Goal: Task Accomplishment & Management: Use online tool/utility

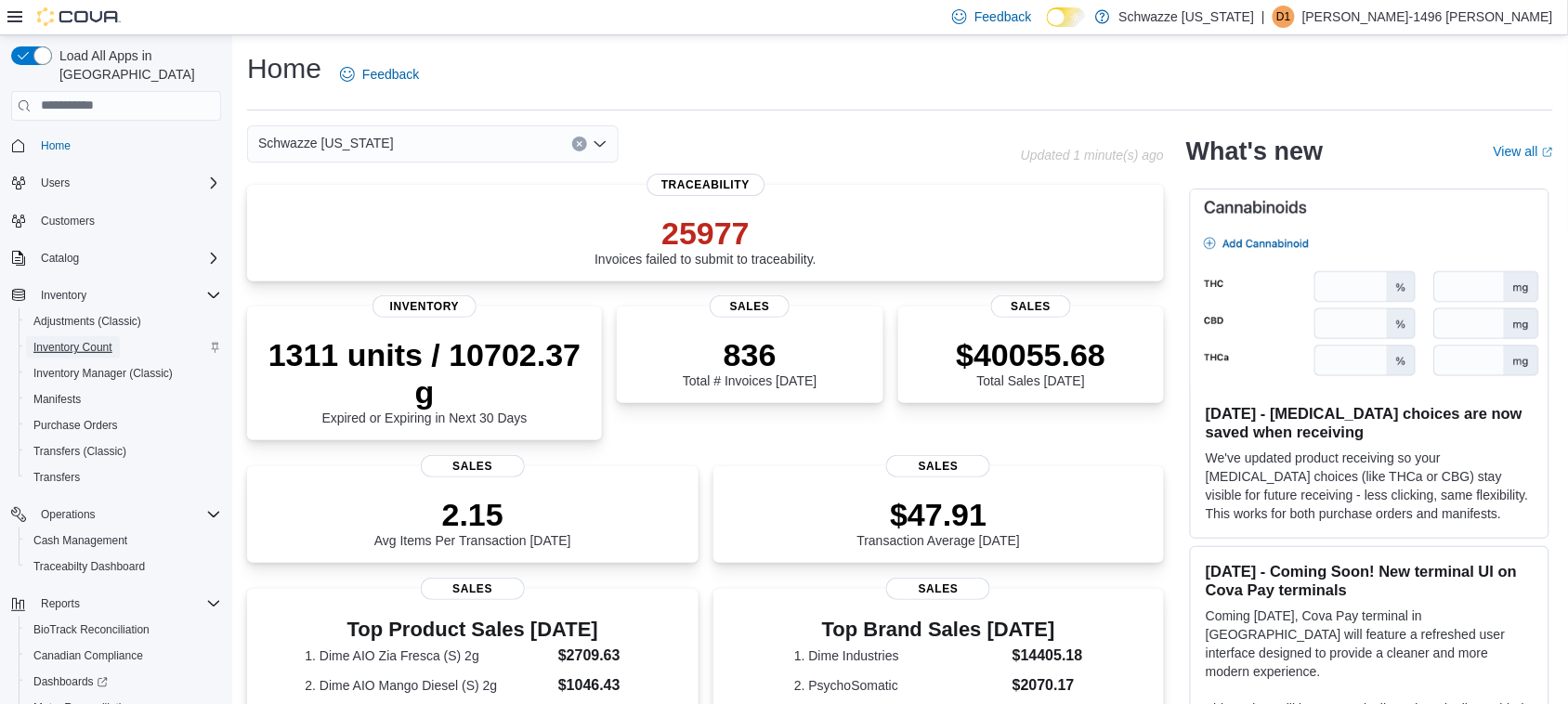
click at [100, 340] on span "Inventory Count" at bounding box center [72, 347] width 79 height 15
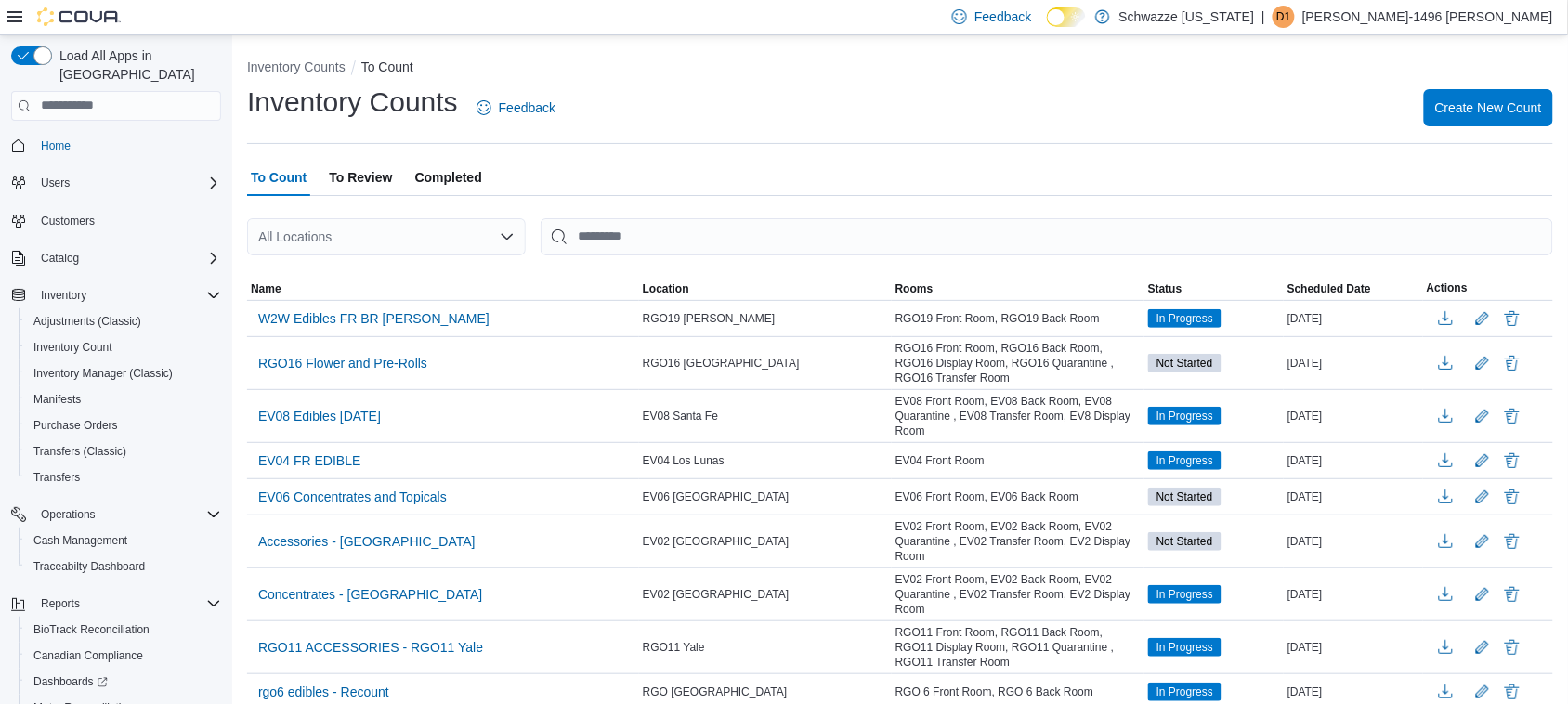
click at [423, 238] on div "All Locations" at bounding box center [386, 237] width 278 height 37
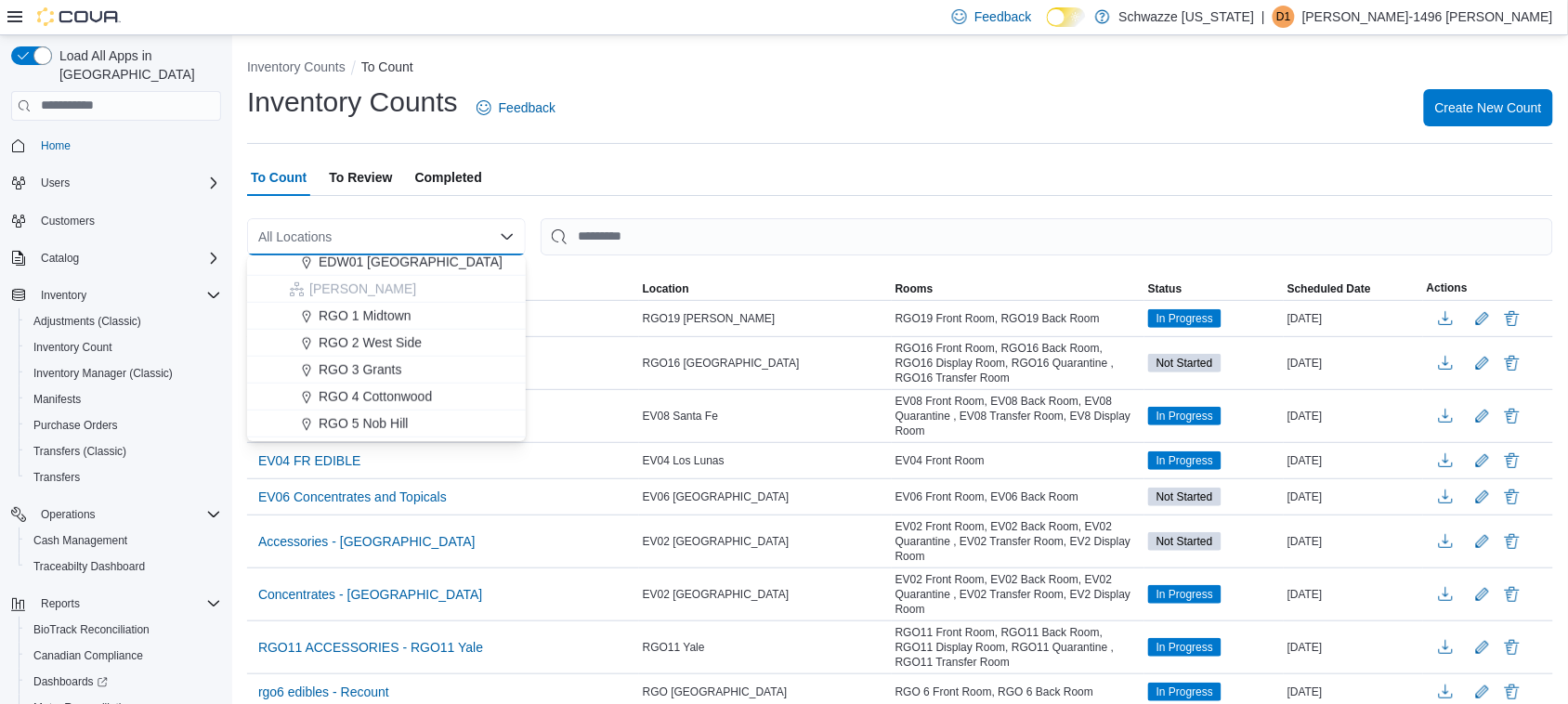
scroll to position [581, 0]
click at [441, 339] on span "RGO [GEOGRAPHIC_DATA]" at bounding box center [403, 334] width 169 height 18
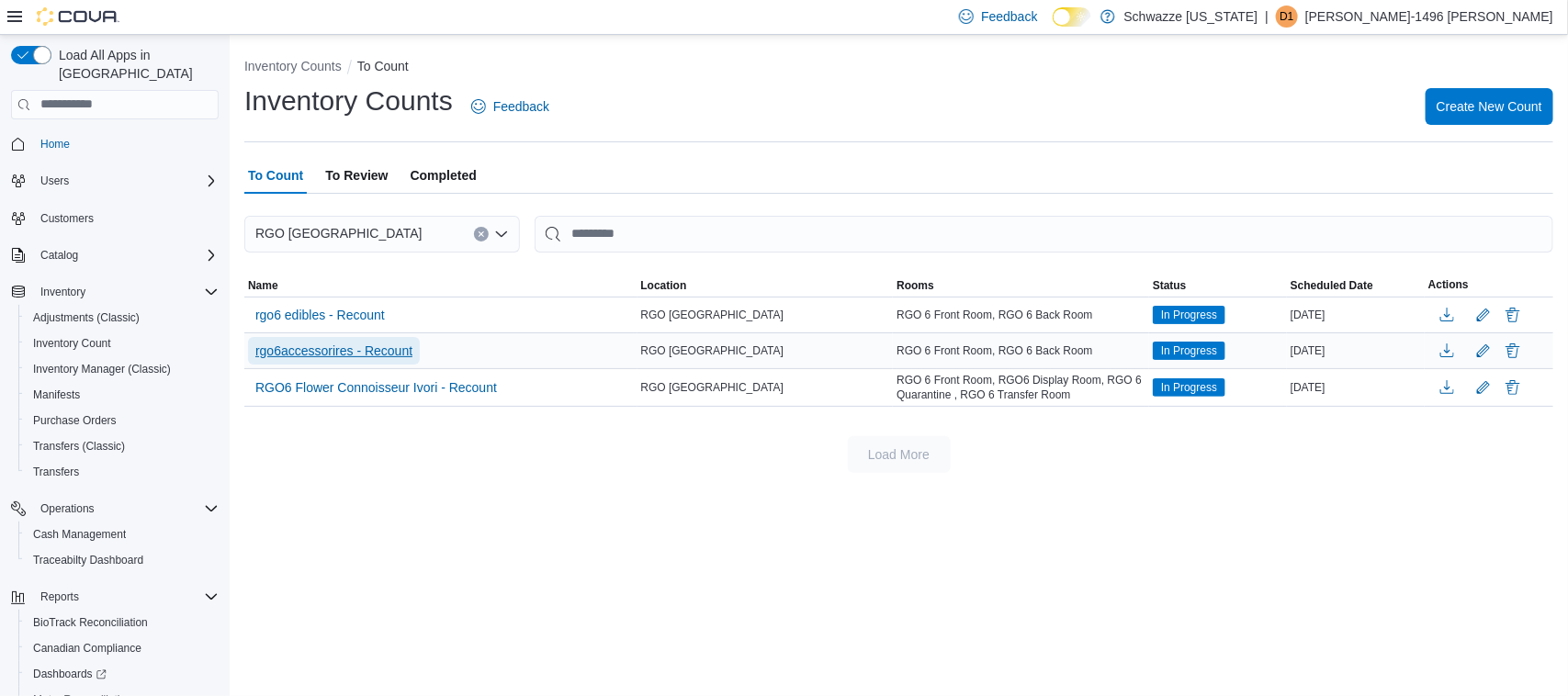
click at [358, 352] on span "rgo6accessorires - Recount" at bounding box center [334, 350] width 157 height 18
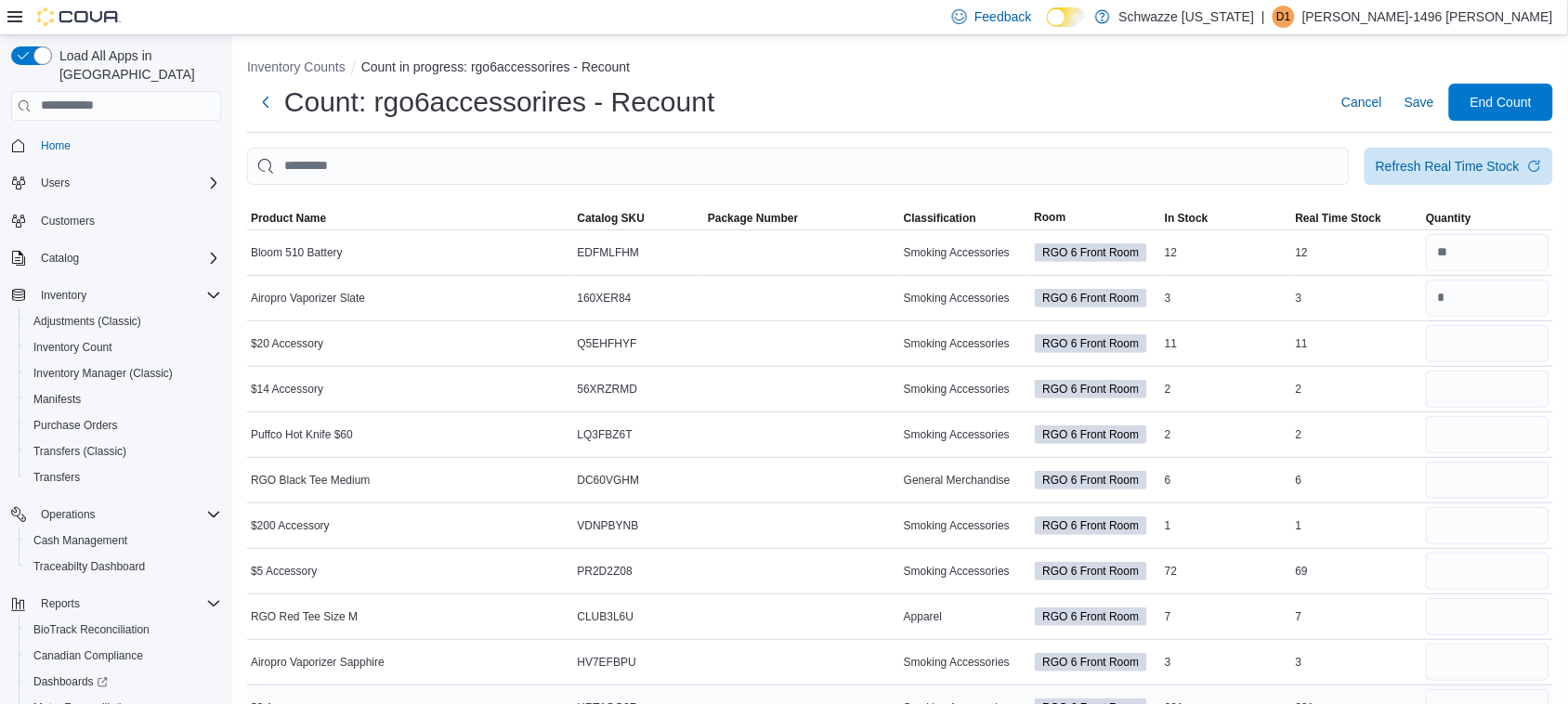
scroll to position [116, 0]
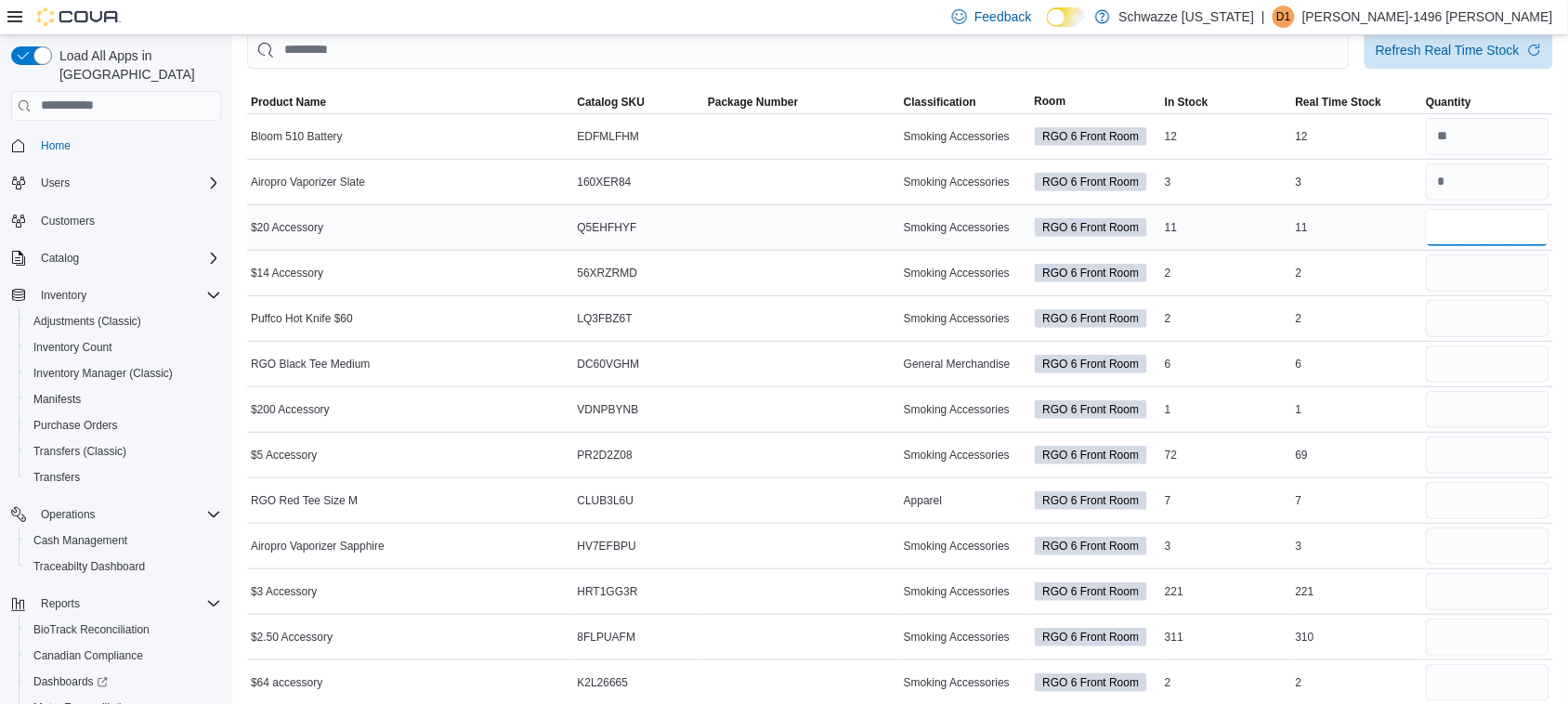
click at [1491, 225] on input "number" at bounding box center [1488, 228] width 123 height 37
click at [1478, 225] on input "number" at bounding box center [1488, 228] width 123 height 37
click at [1279, 546] on div "3" at bounding box center [1227, 546] width 131 height 22
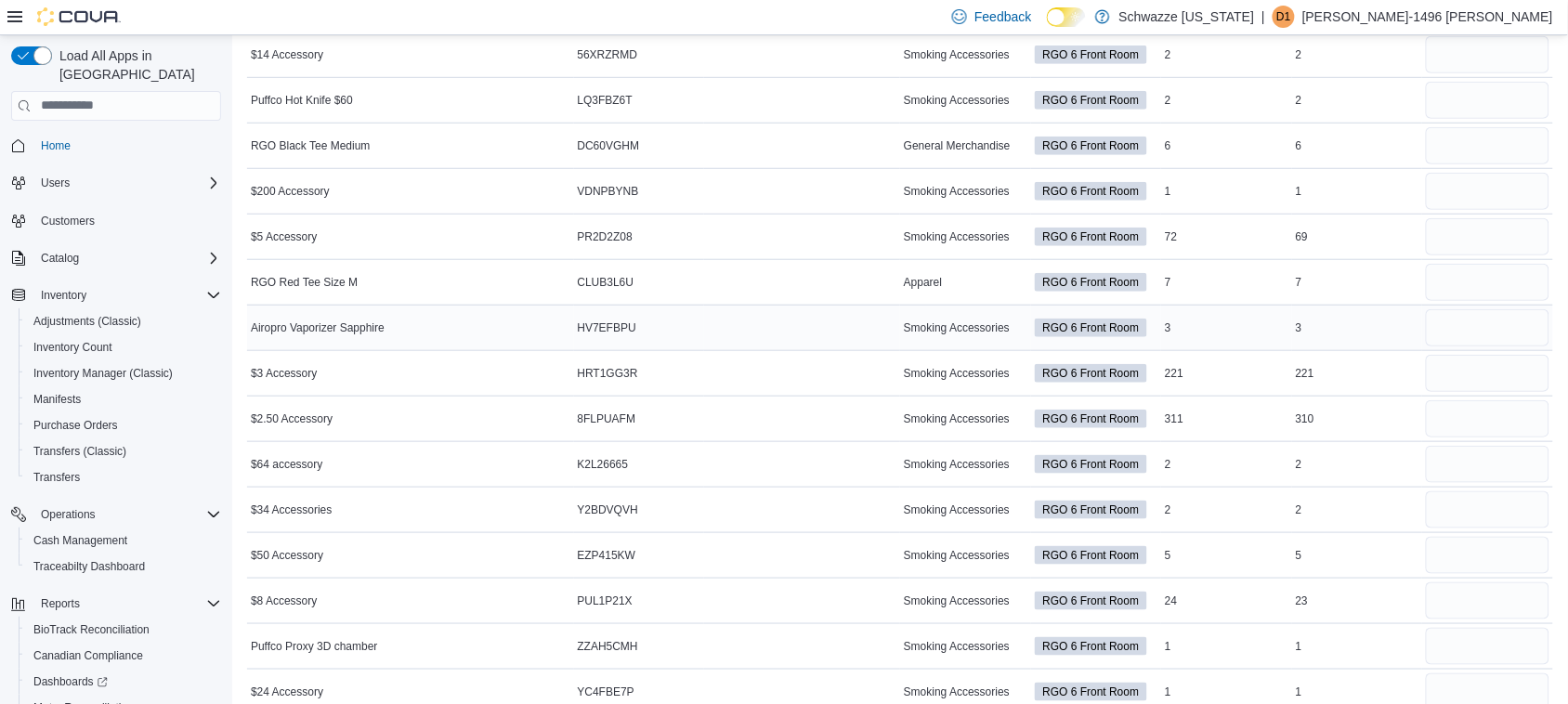
scroll to position [326, 0]
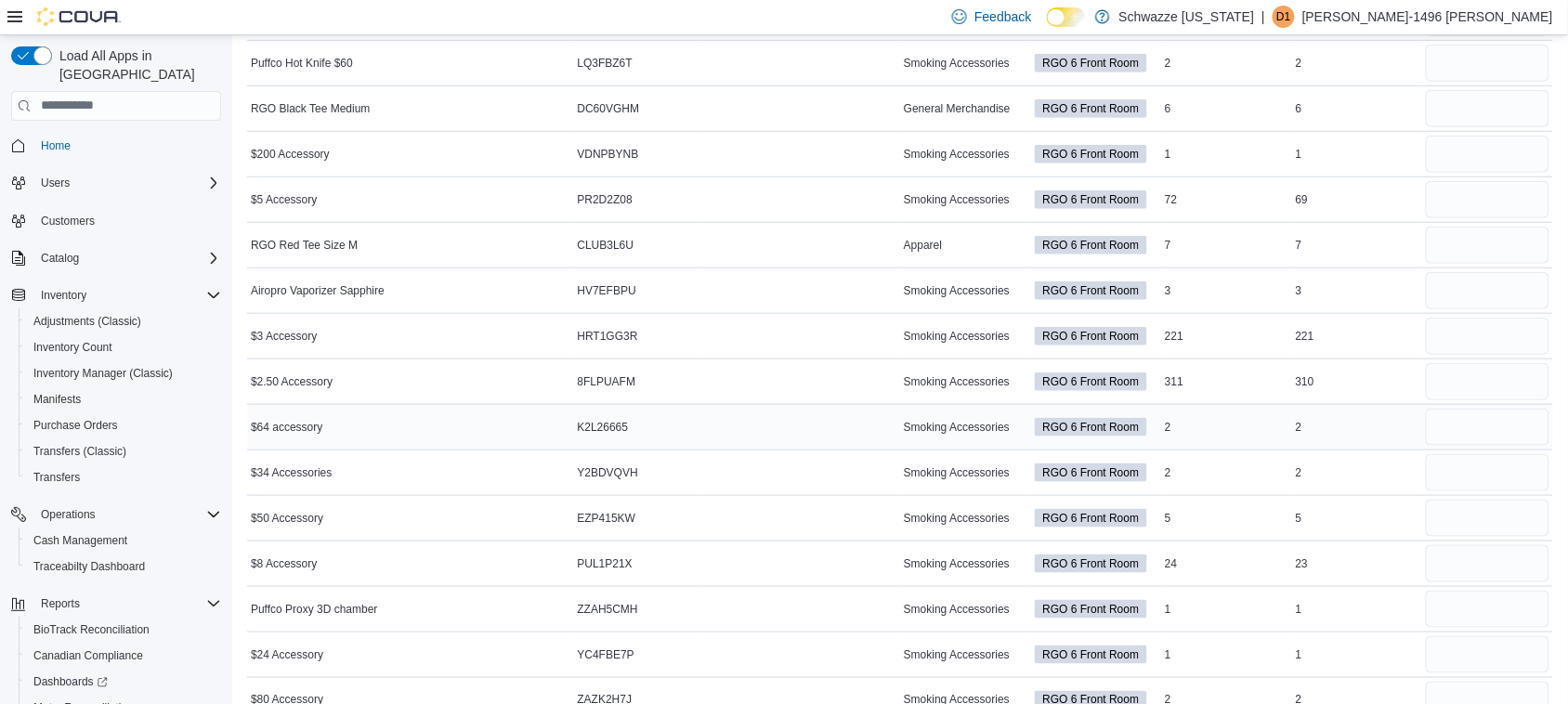
click at [1104, 460] on tbody "Bloom 510 Battery Catalog SKU EDFMLFHM Package Number Smoking Accessories RGO 6…" at bounding box center [900, 495] width 1306 height 1275
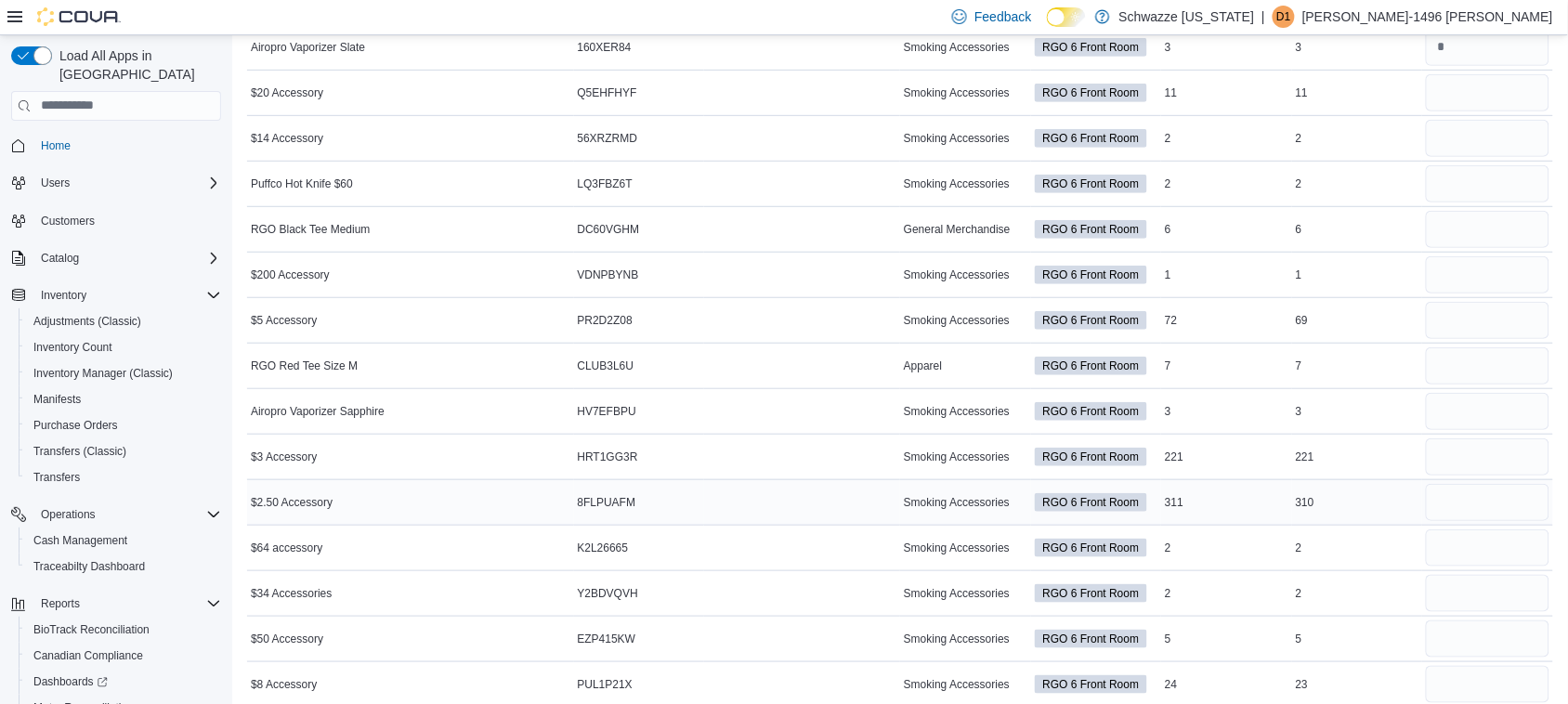
scroll to position [248, 0]
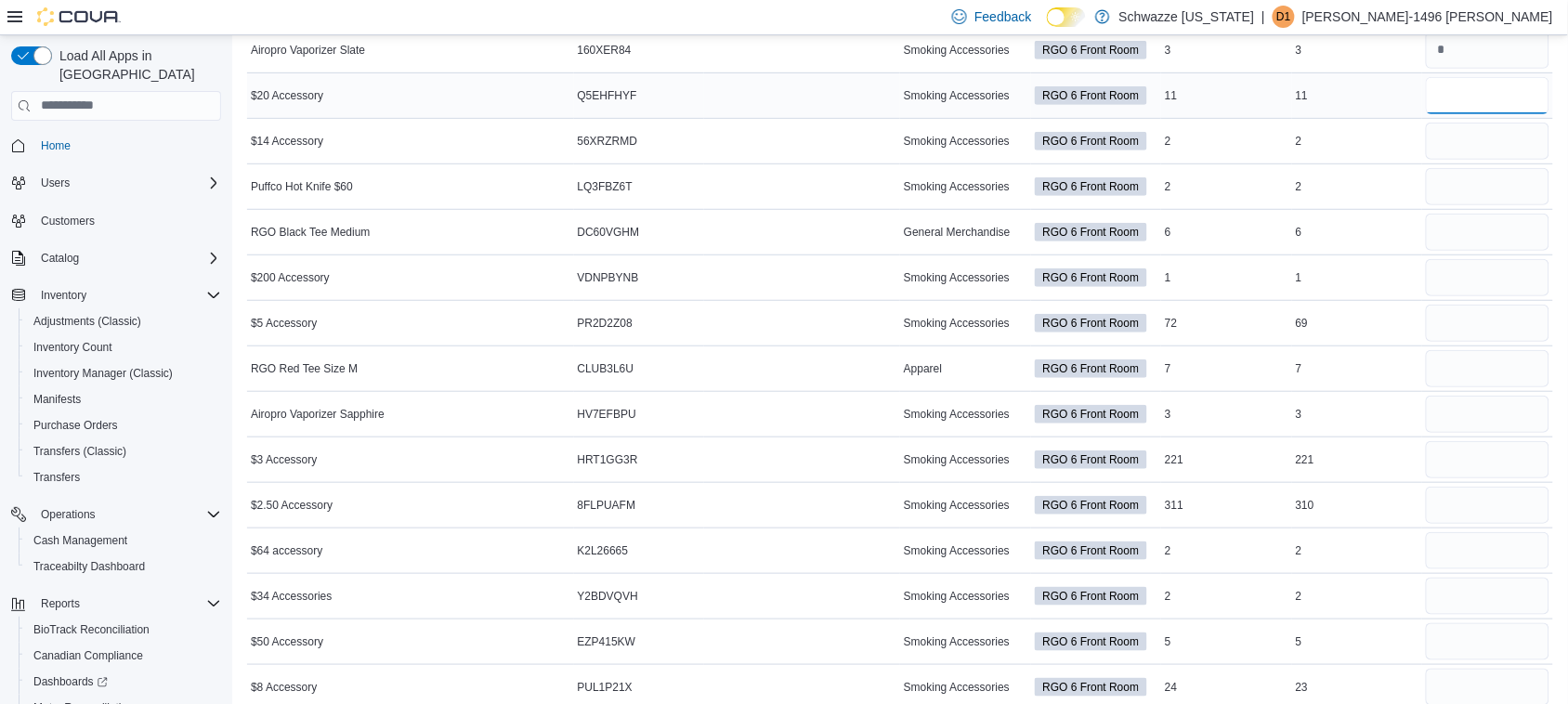
click at [1515, 105] on input "number" at bounding box center [1488, 96] width 123 height 37
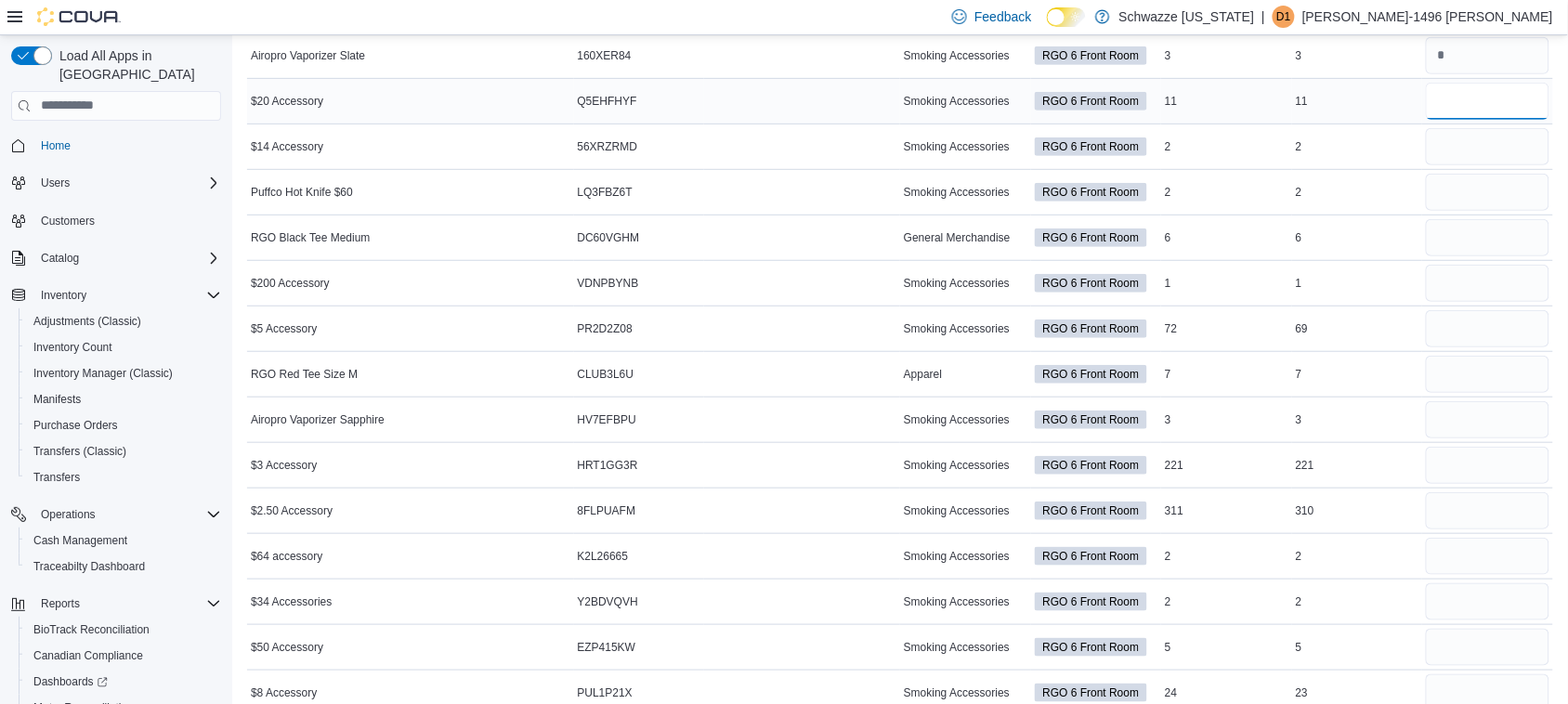
click at [1450, 99] on input "number" at bounding box center [1488, 101] width 123 height 37
type input "**"
click at [1471, 148] on input "number" at bounding box center [1488, 146] width 123 height 37
click at [1468, 103] on input "number" at bounding box center [1488, 101] width 123 height 37
type input "**"
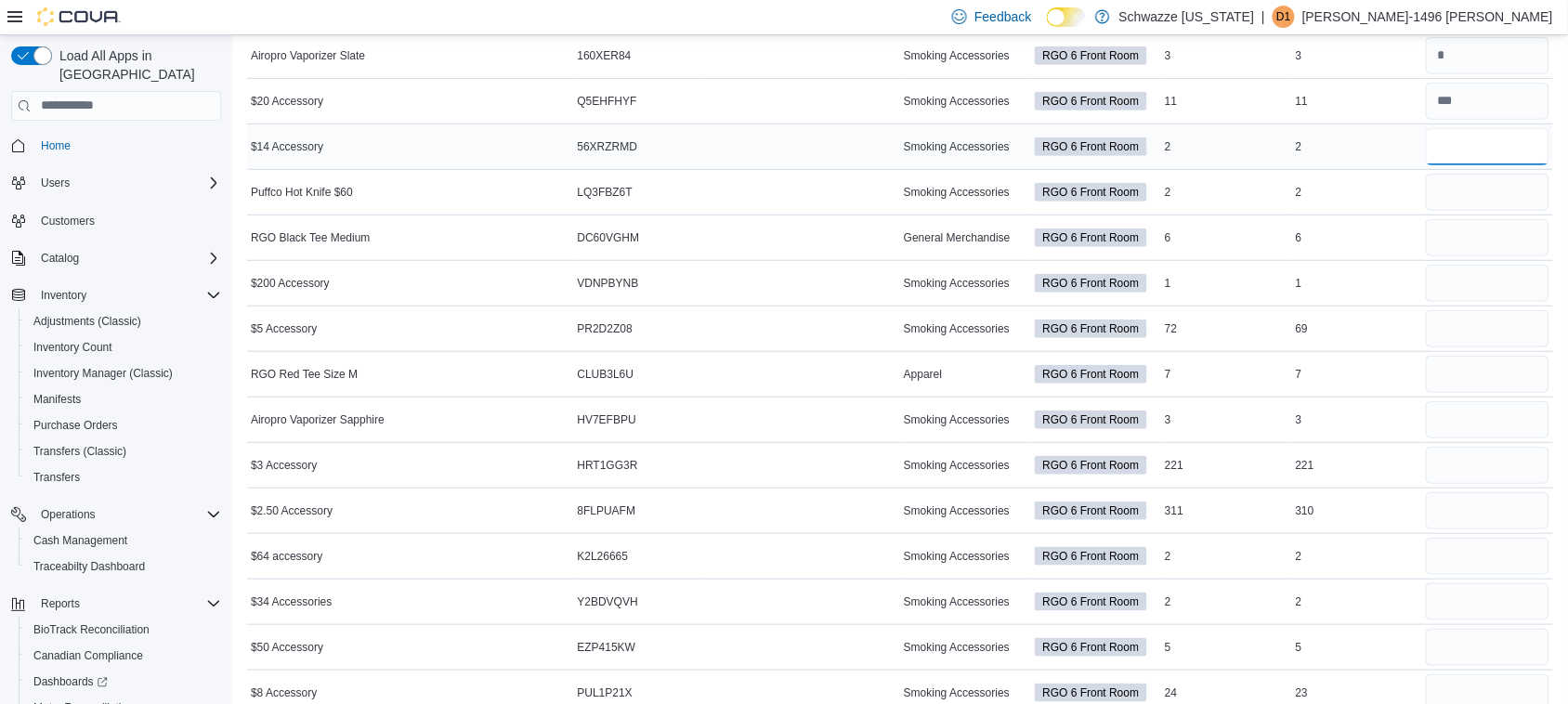
click at [1452, 159] on input "number" at bounding box center [1488, 146] width 123 height 37
click at [1507, 109] on input "number" at bounding box center [1488, 101] width 123 height 37
type input "**"
click at [1487, 158] on input "number" at bounding box center [1488, 146] width 123 height 37
type input "*"
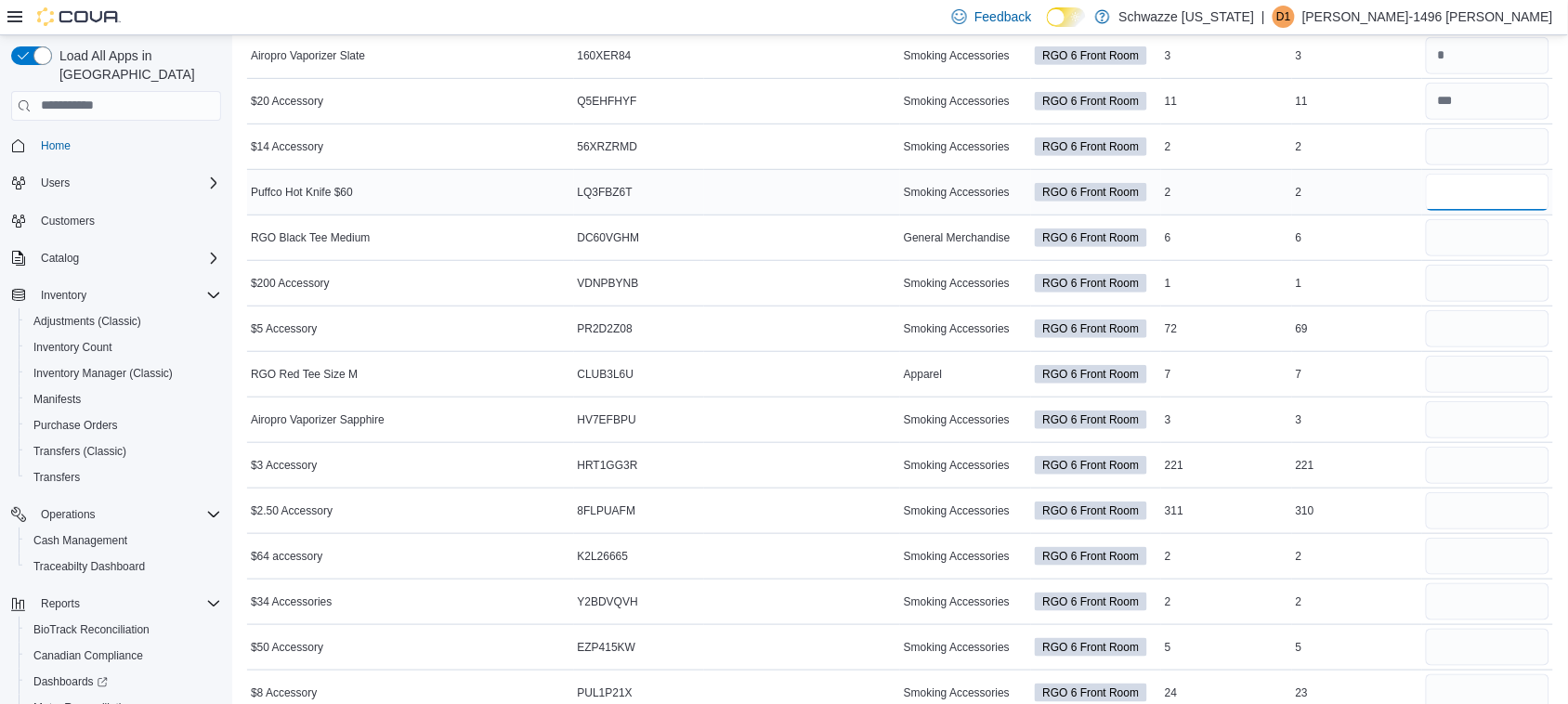
click at [1469, 193] on input "number" at bounding box center [1488, 192] width 123 height 37
type input "*"
click at [1505, 241] on input "number" at bounding box center [1488, 238] width 123 height 37
click at [1498, 235] on input "number" at bounding box center [1488, 238] width 123 height 37
type input "*"
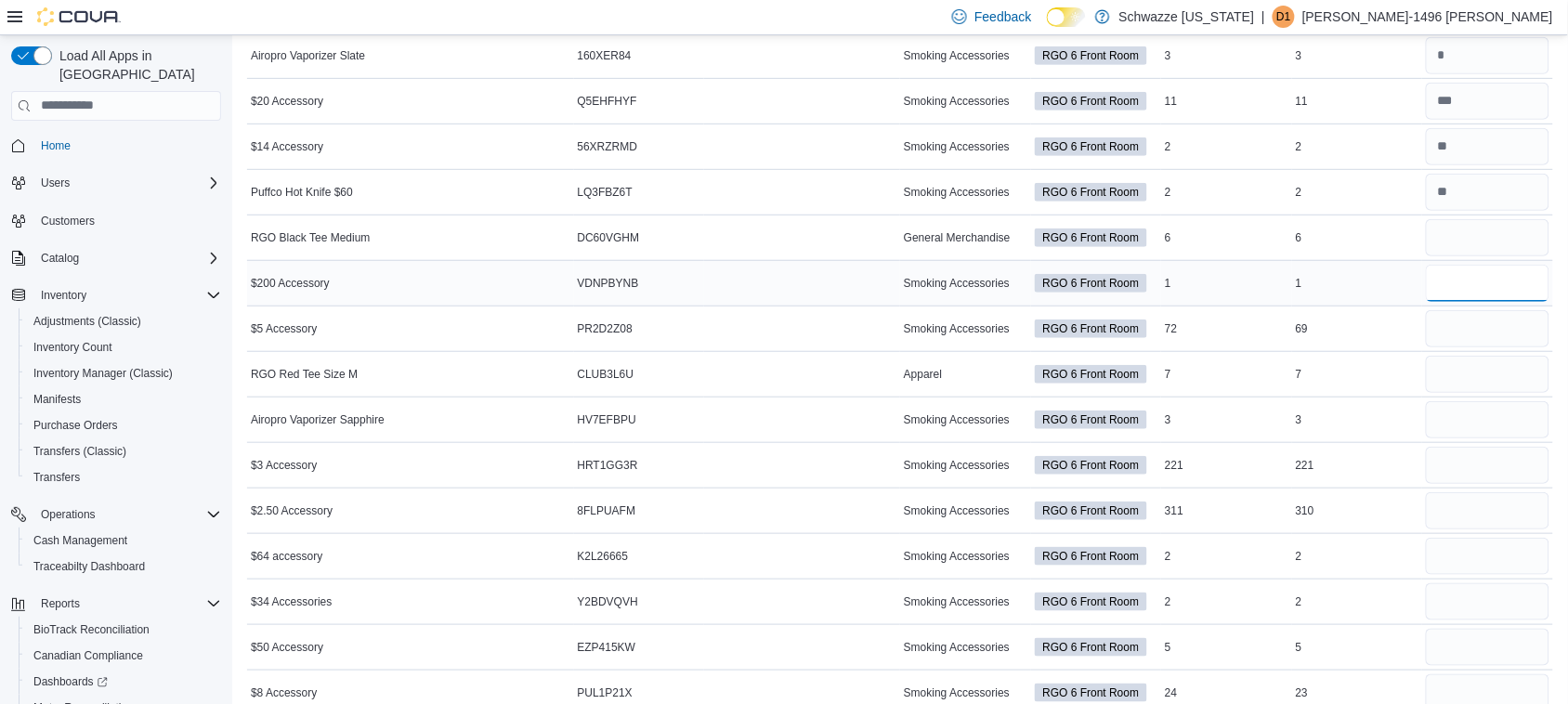
click at [1517, 290] on input "number" at bounding box center [1488, 283] width 123 height 37
type input "*"
click at [1523, 330] on input "number" at bounding box center [1488, 329] width 123 height 37
click at [1480, 332] on input "number" at bounding box center [1488, 329] width 123 height 37
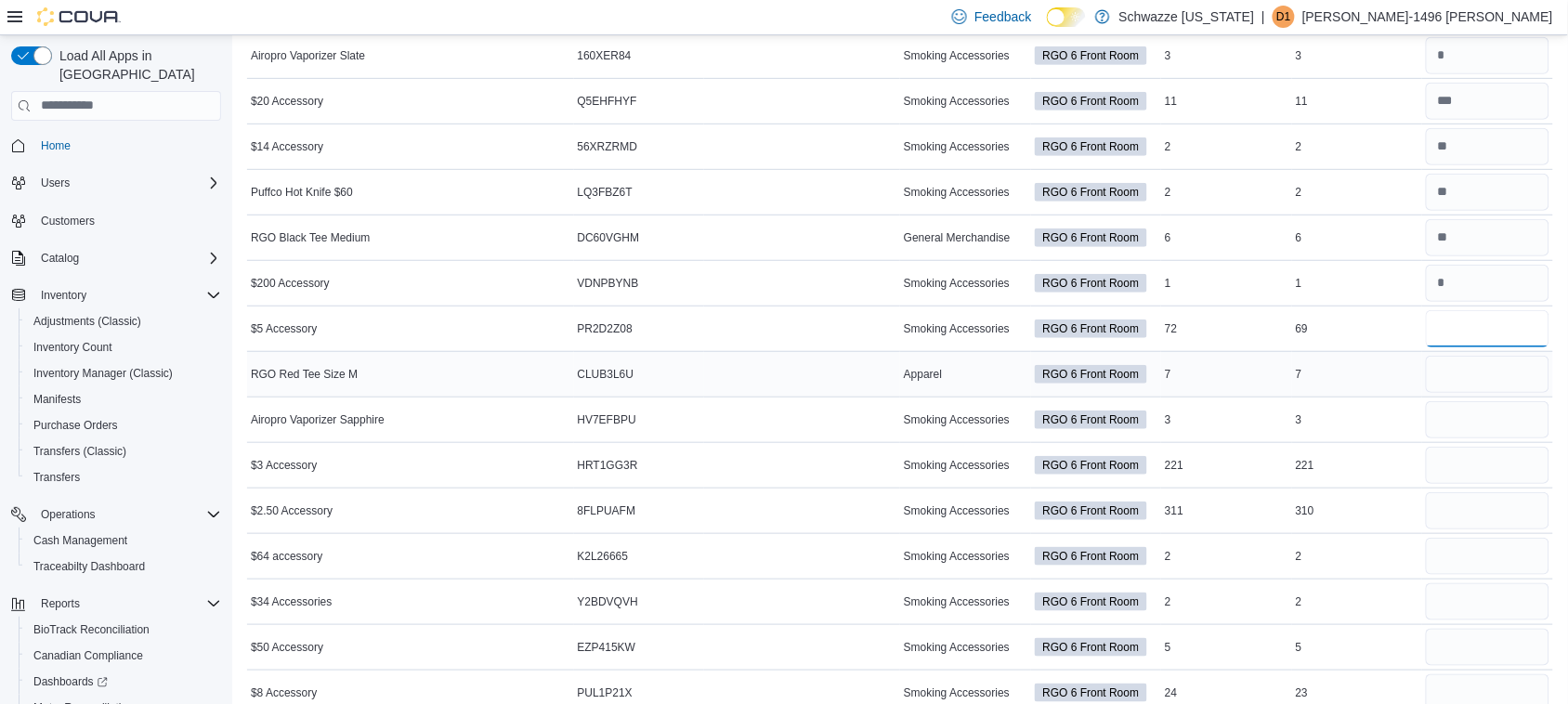
type input "**"
click at [1464, 382] on input "number" at bounding box center [1488, 374] width 123 height 37
type input "*"
click at [1501, 419] on input "number" at bounding box center [1488, 420] width 123 height 37
type input "*"
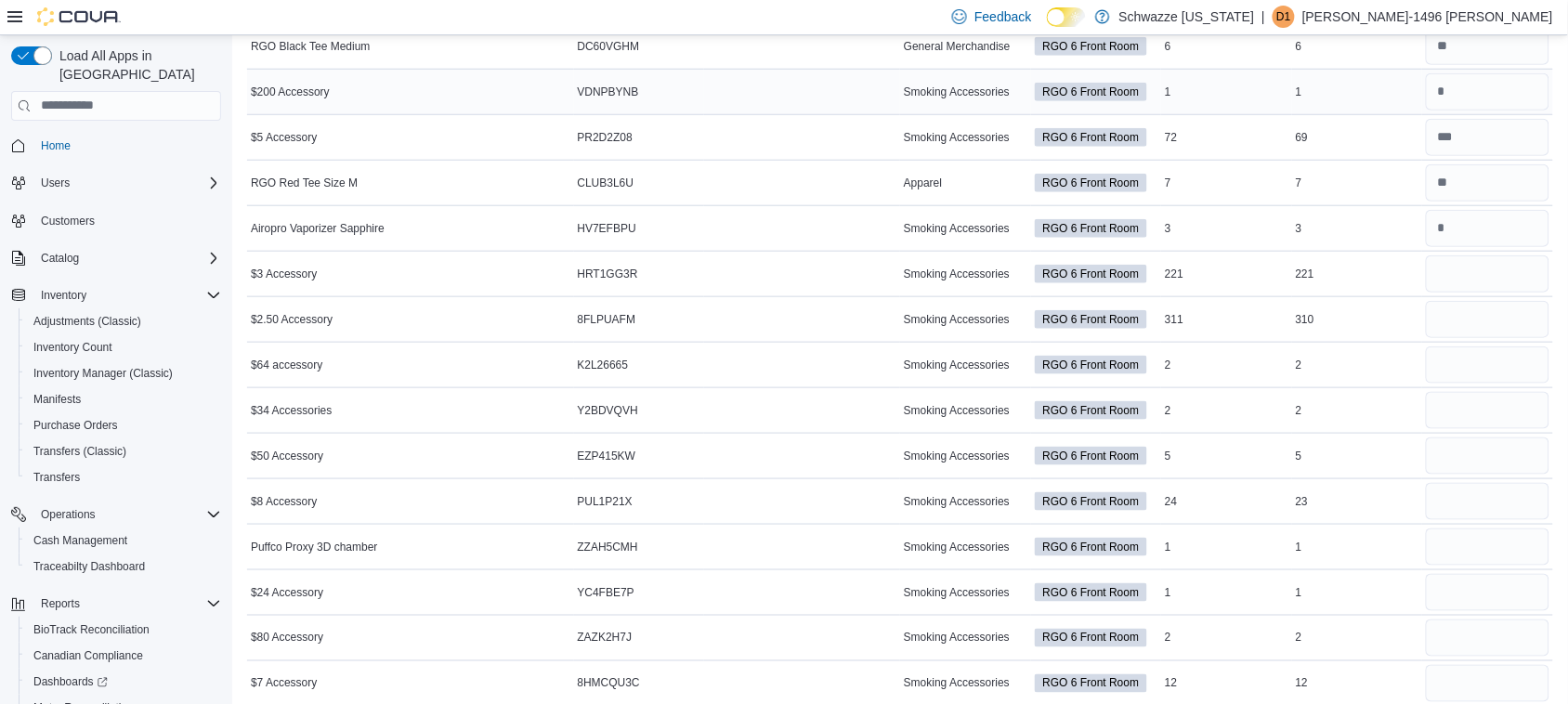
scroll to position [475, 0]
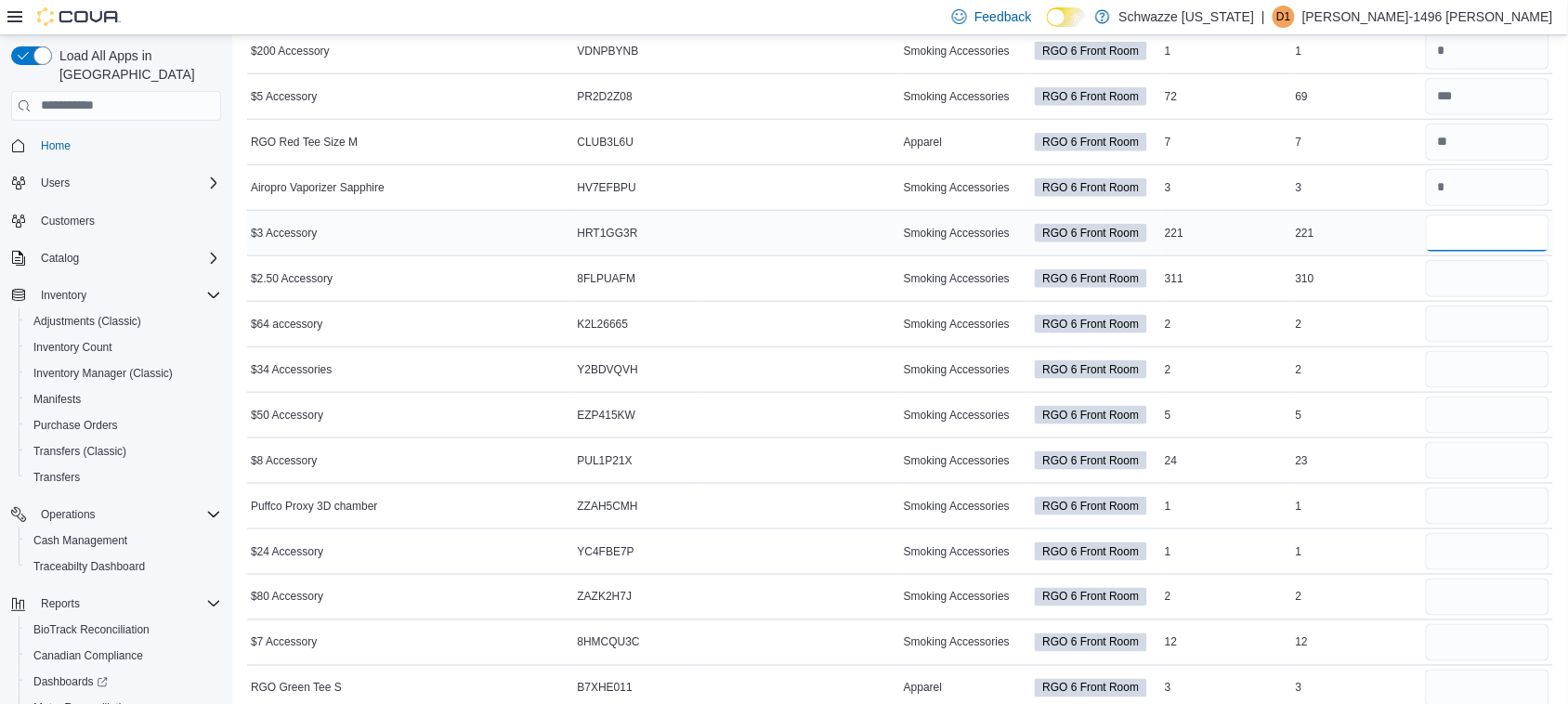
click at [1464, 231] on input "number" at bounding box center [1488, 233] width 123 height 37
type input "*"
click at [1480, 284] on input "number" at bounding box center [1488, 278] width 123 height 37
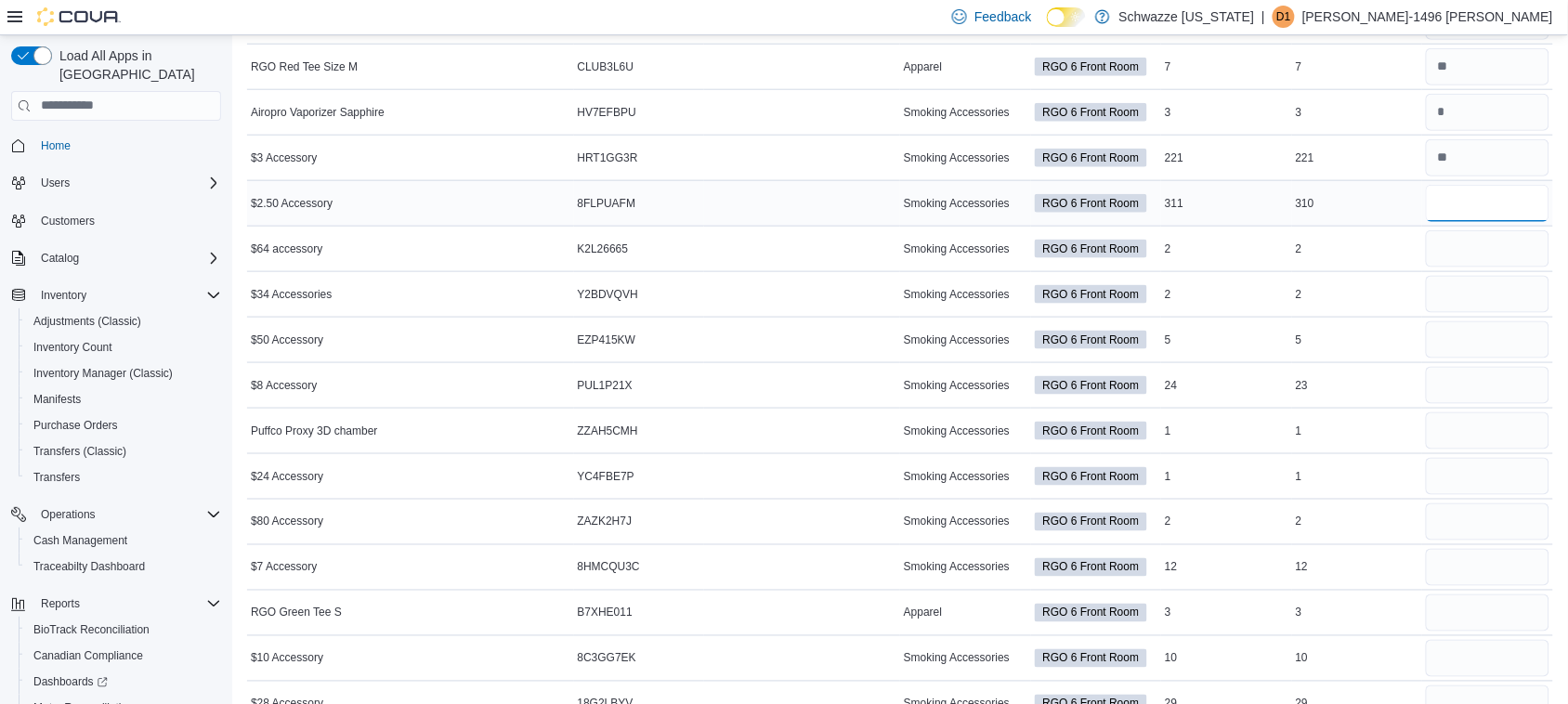
scroll to position [591, 0]
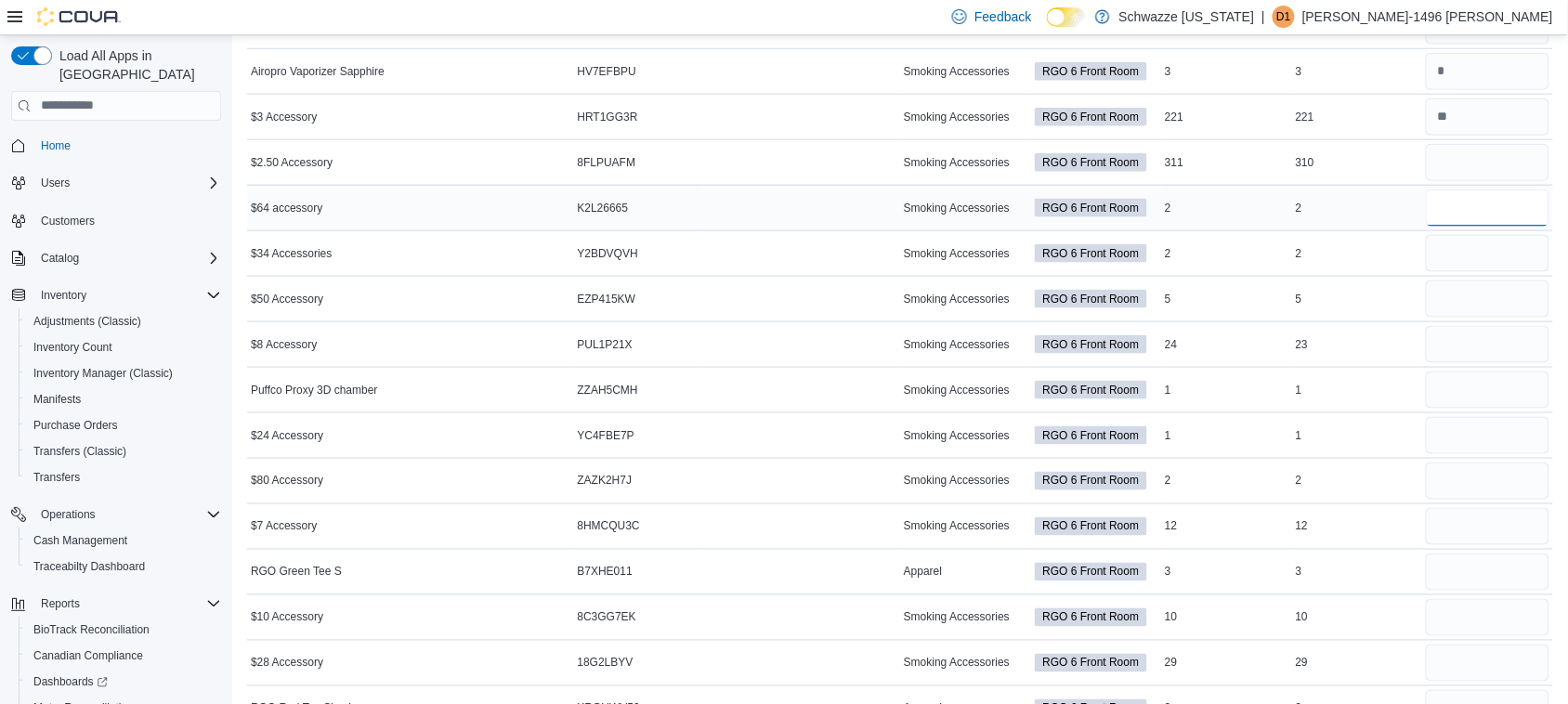
click at [1508, 209] on input "number" at bounding box center [1488, 208] width 123 height 37
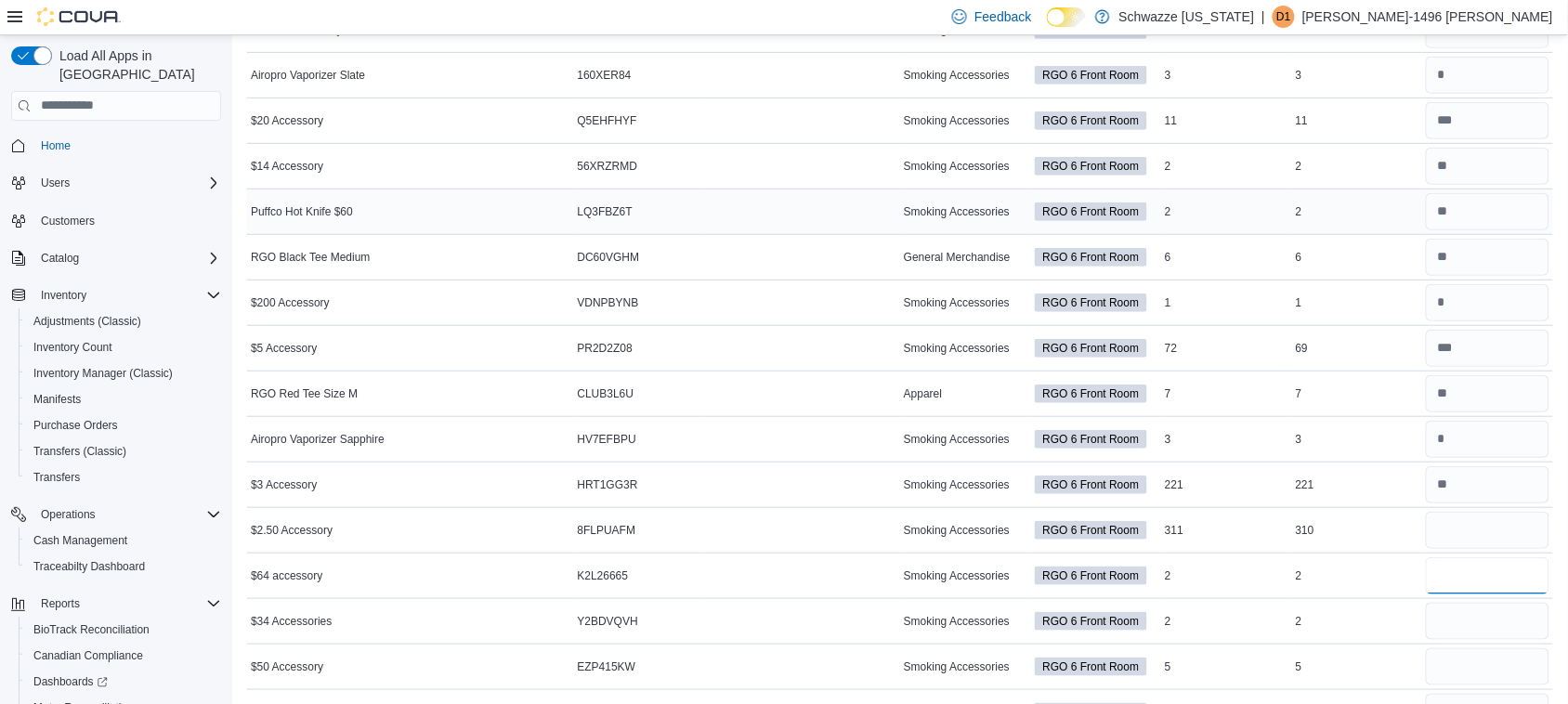
scroll to position [233, 0]
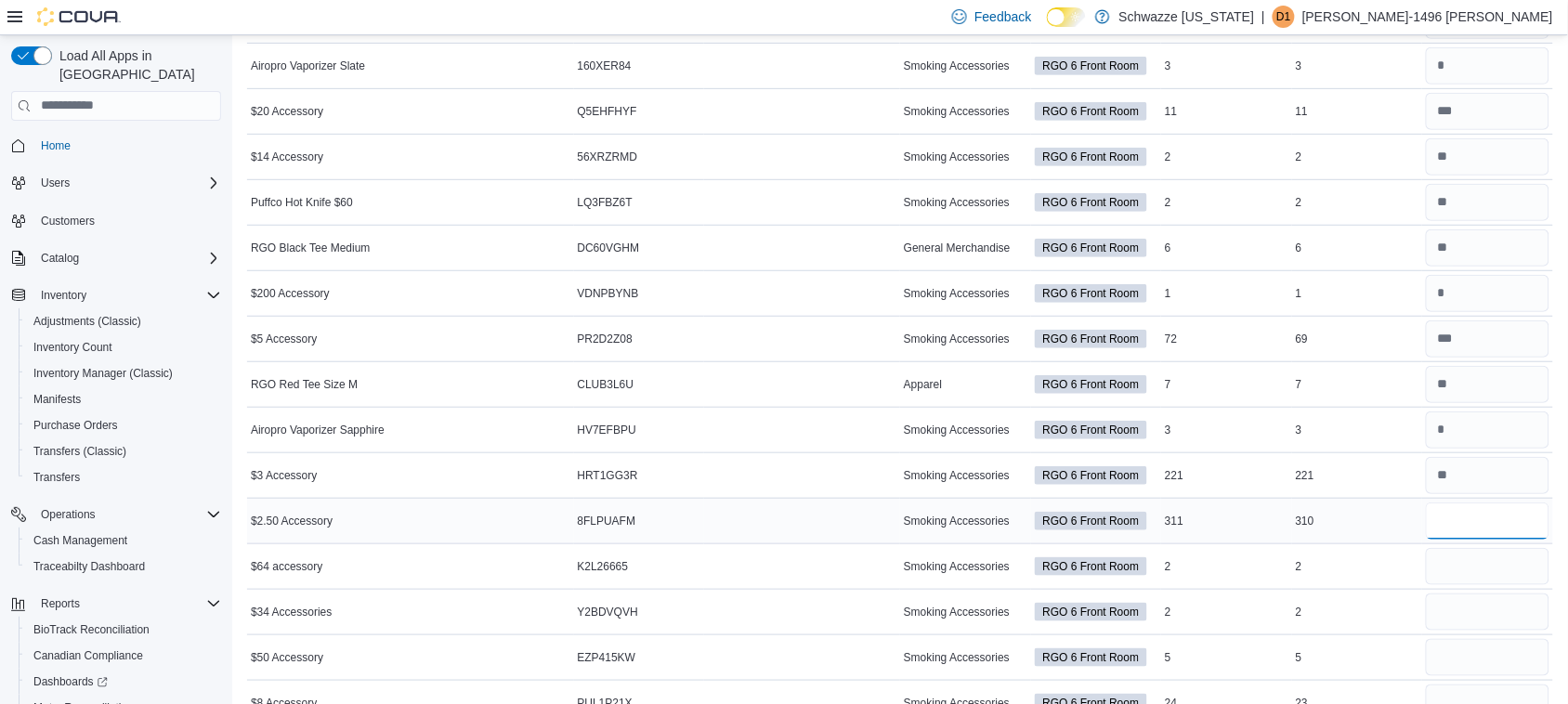
click at [1466, 521] on input "number" at bounding box center [1488, 521] width 123 height 37
click at [1264, 539] on td "In Stock 311" at bounding box center [1227, 521] width 131 height 46
click at [1469, 522] on input "number" at bounding box center [1488, 521] width 123 height 37
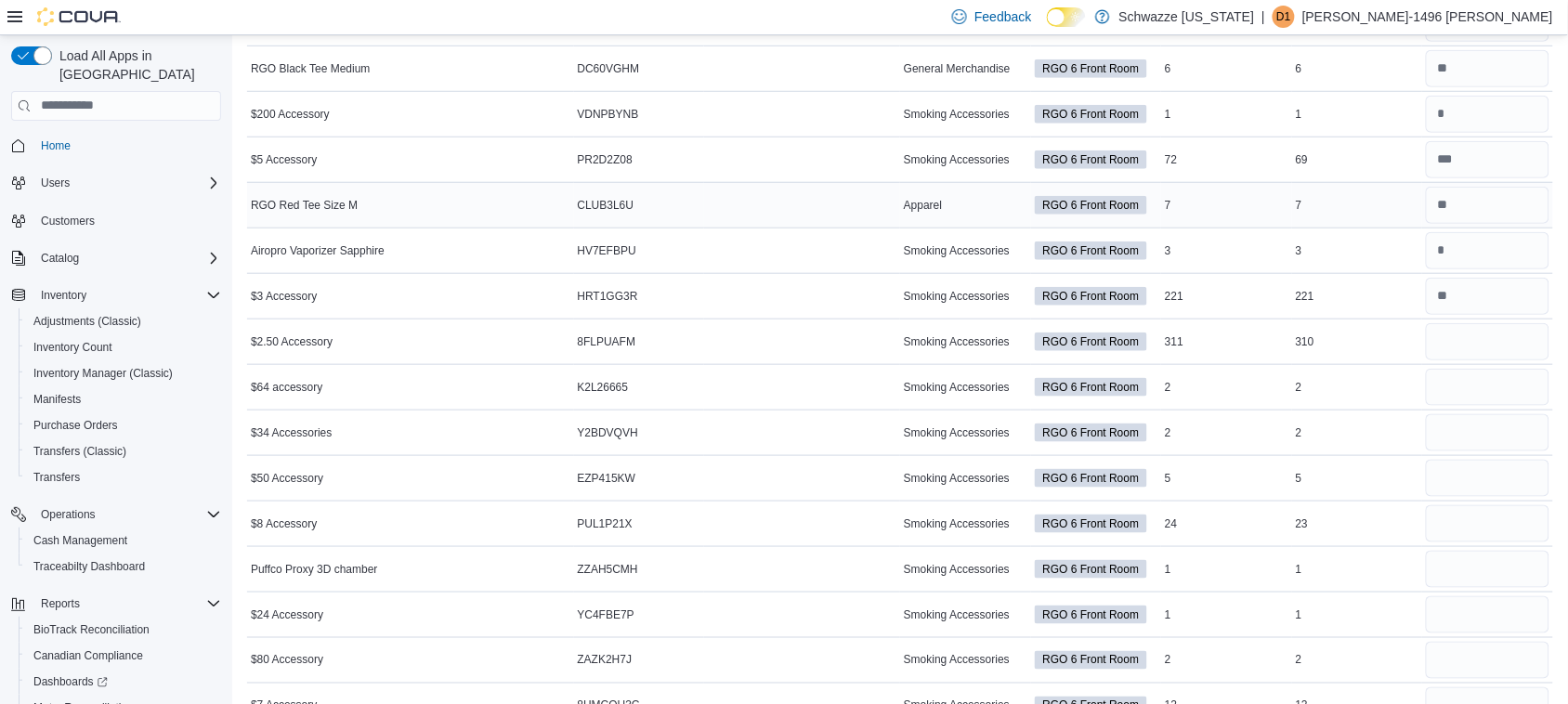
scroll to position [356, 0]
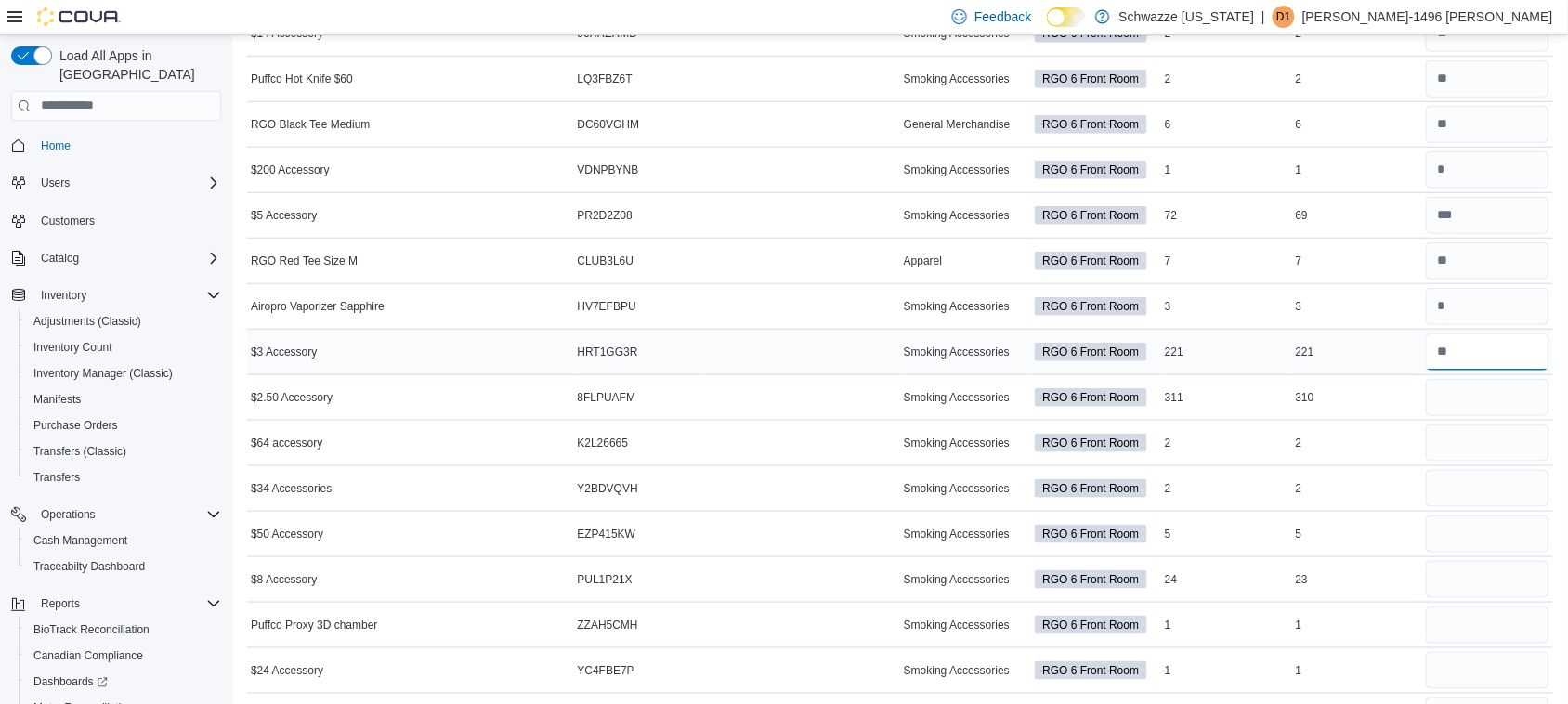
click at [1518, 356] on input "number" at bounding box center [1488, 352] width 123 height 37
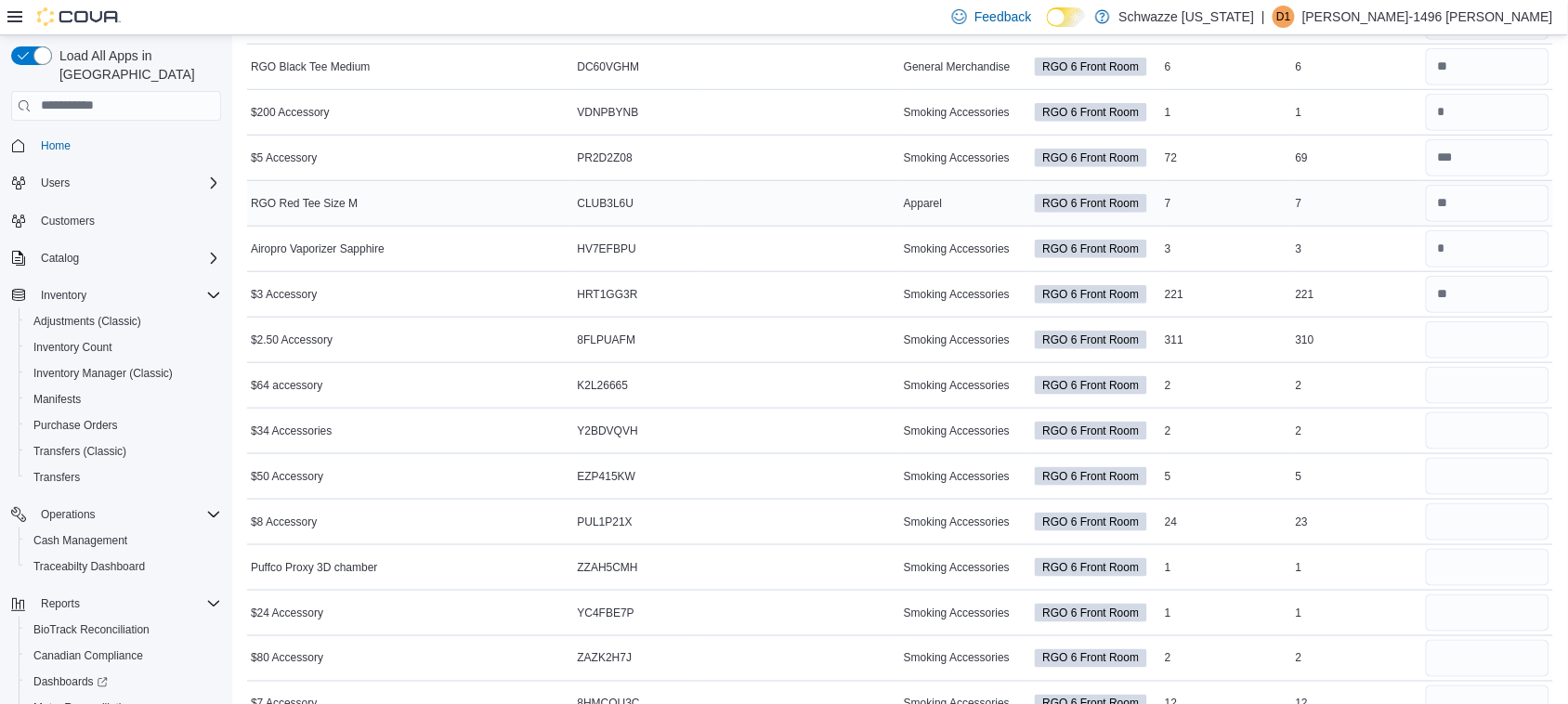
scroll to position [464, 0]
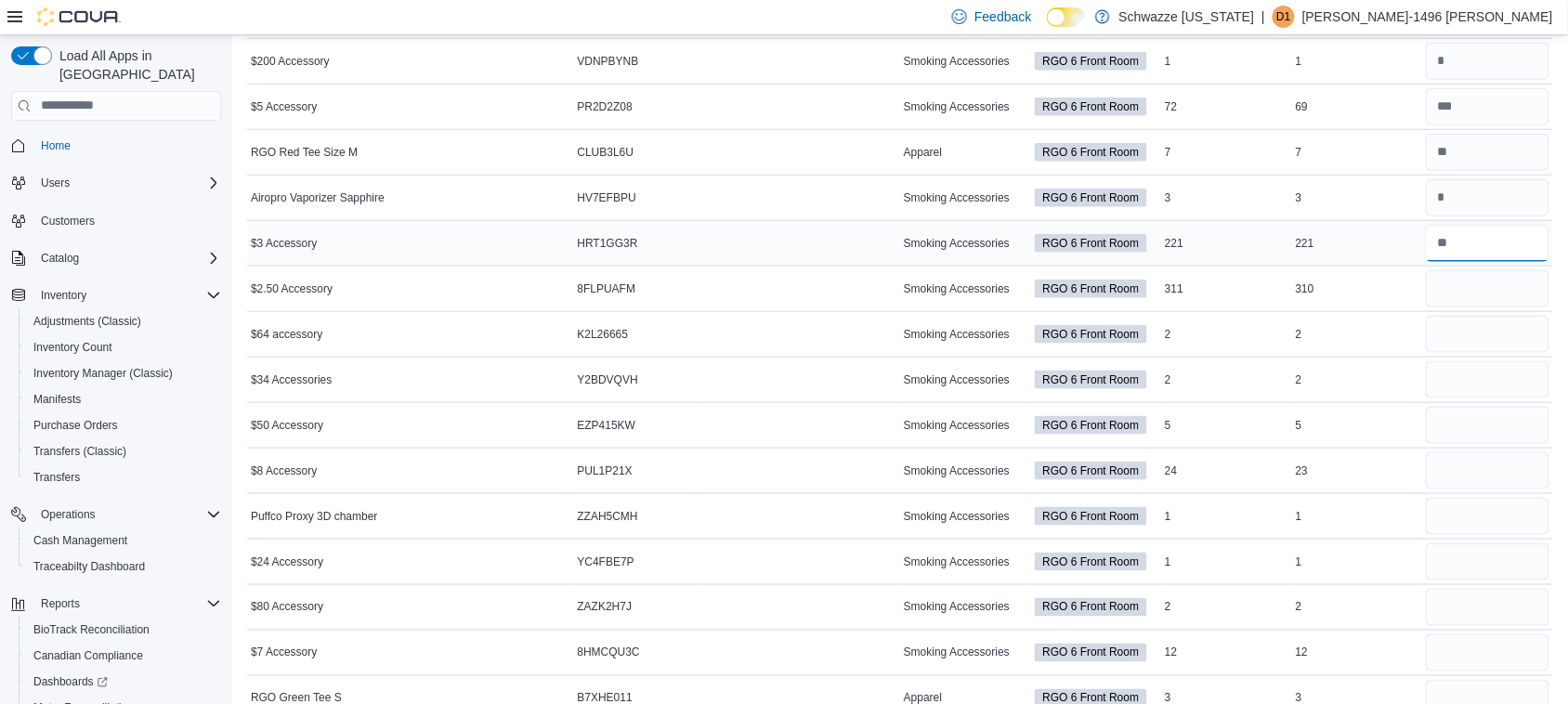
click at [1469, 239] on input "number" at bounding box center [1488, 243] width 123 height 37
click at [1534, 285] on input "number" at bounding box center [1488, 289] width 123 height 37
click at [1508, 238] on input "number" at bounding box center [1488, 243] width 123 height 37
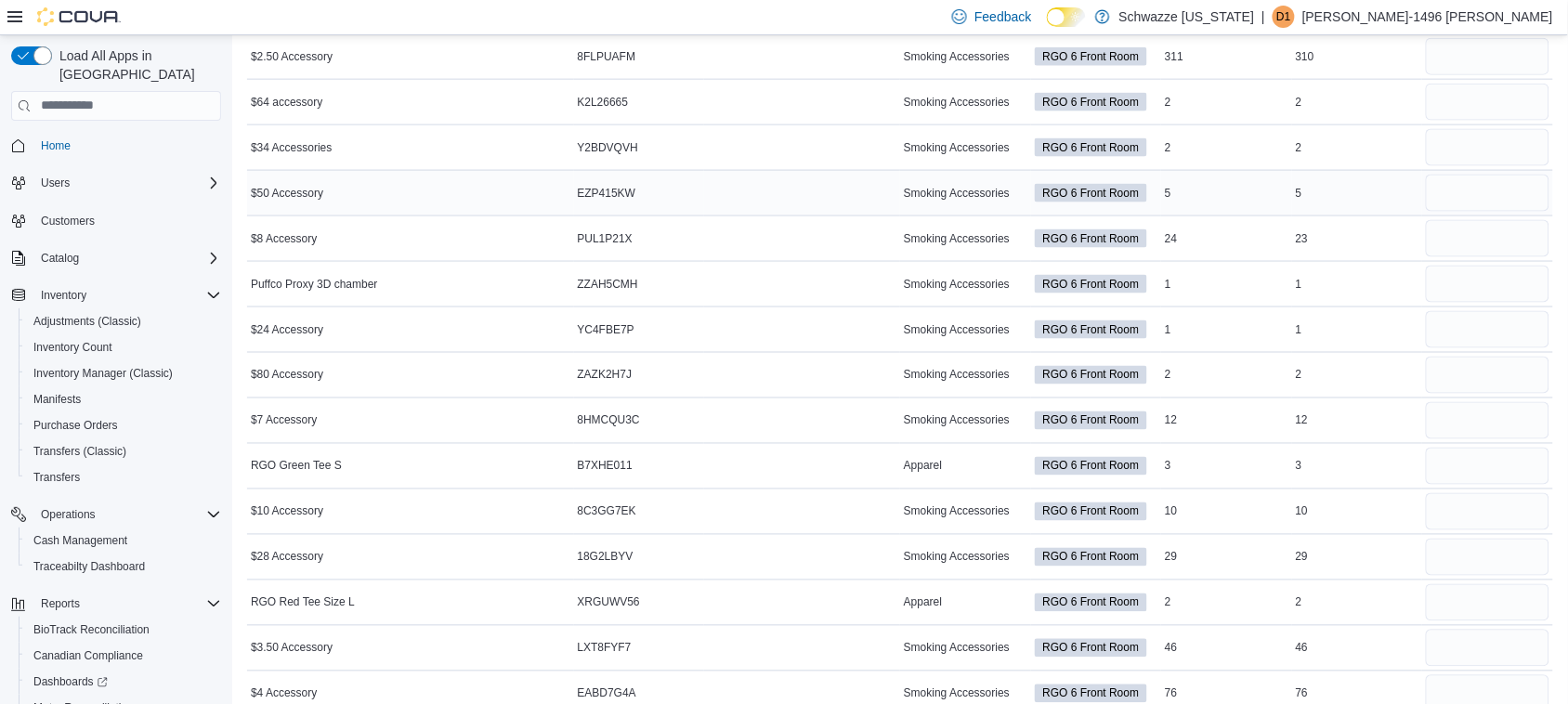
scroll to position [581, 0]
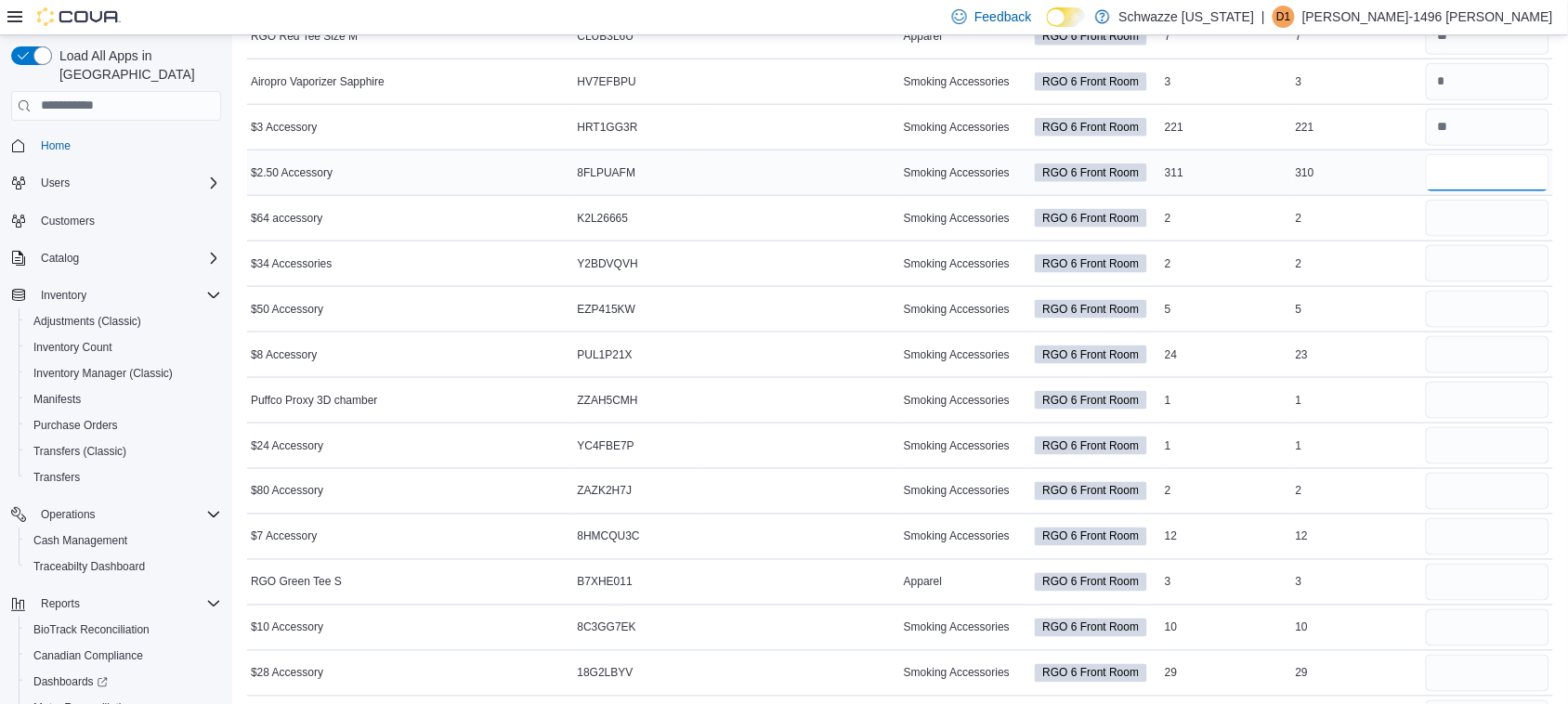
click at [1476, 182] on input "number" at bounding box center [1488, 173] width 123 height 37
click at [1503, 125] on input "number" at bounding box center [1488, 127] width 123 height 37
click at [1502, 127] on input "number" at bounding box center [1488, 127] width 123 height 37
click at [1461, 174] on input "number" at bounding box center [1488, 173] width 123 height 37
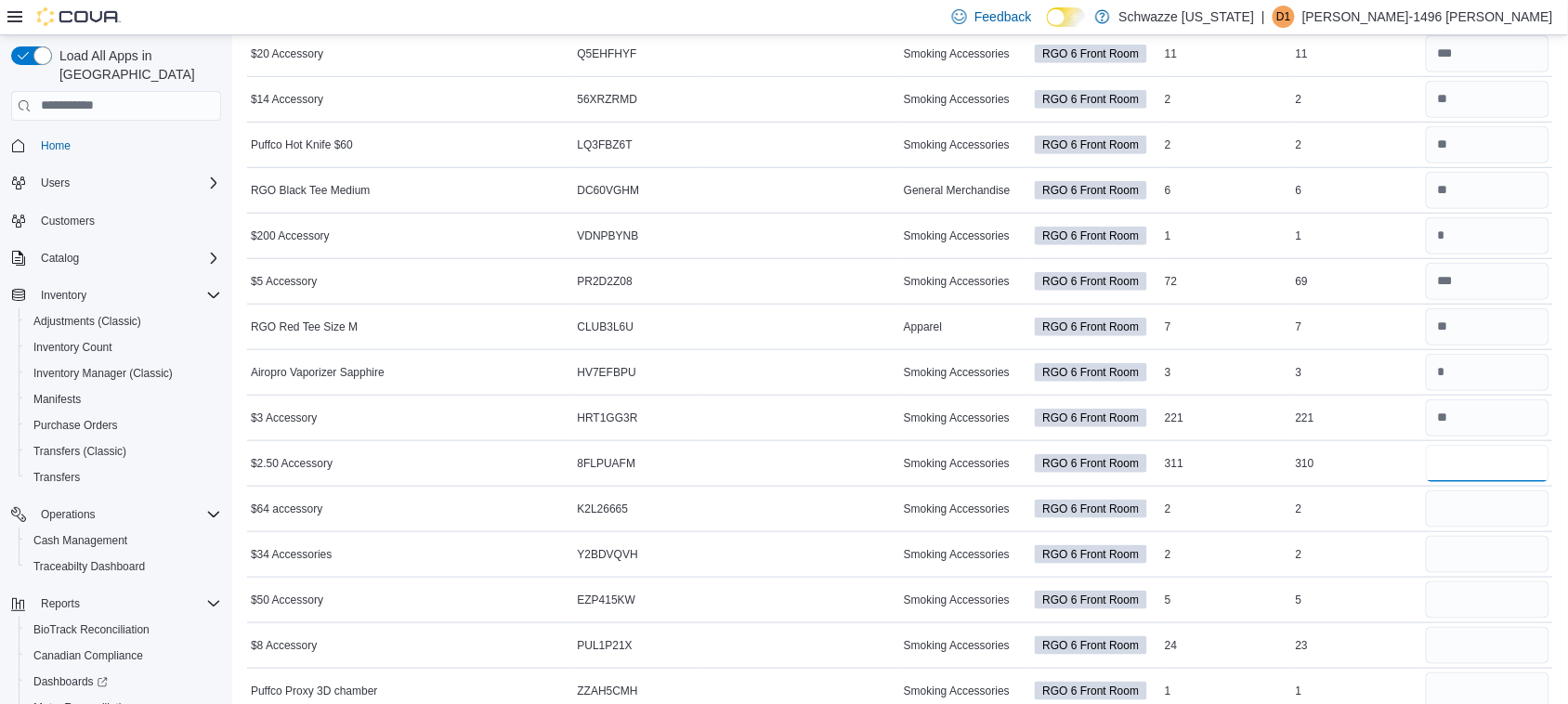
scroll to position [348, 0]
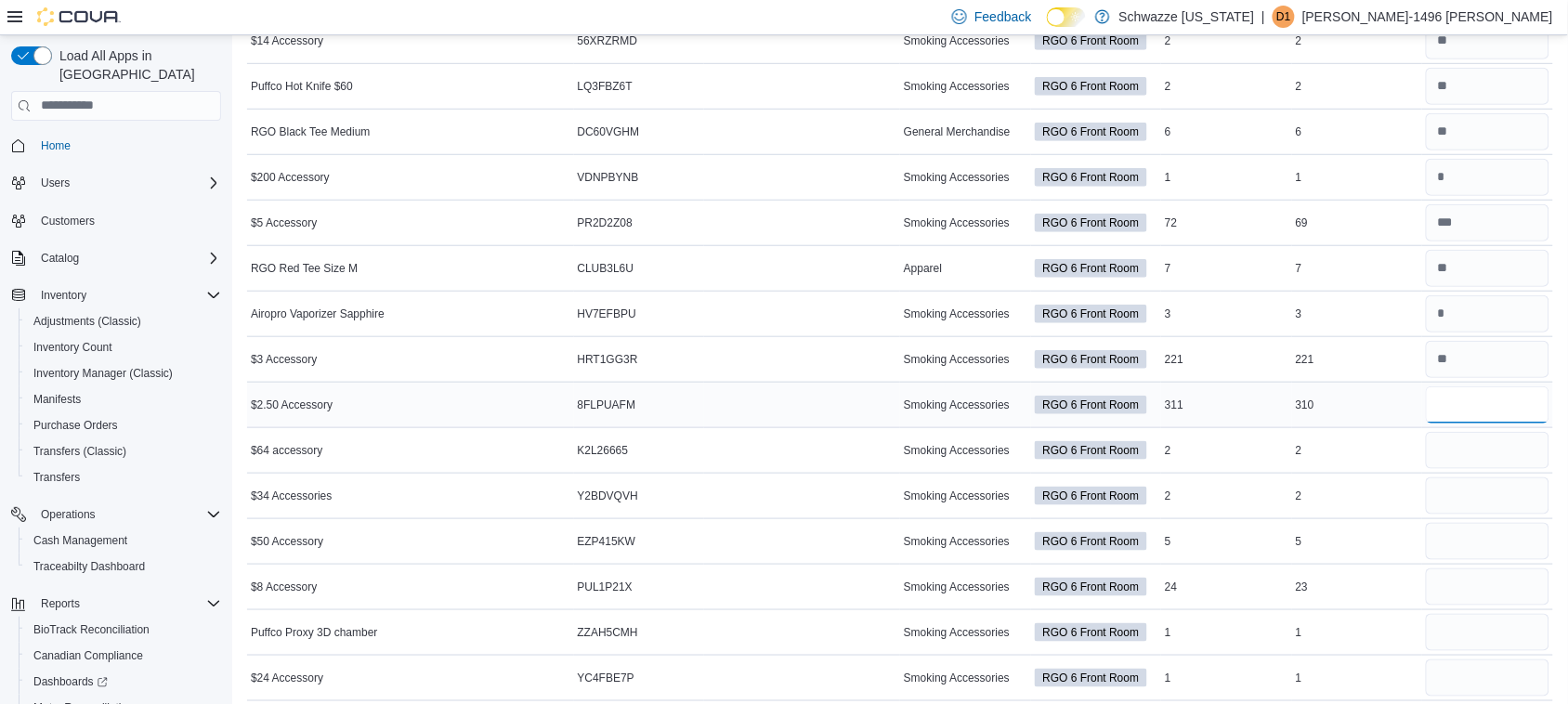
click at [1466, 405] on input "number" at bounding box center [1488, 405] width 123 height 37
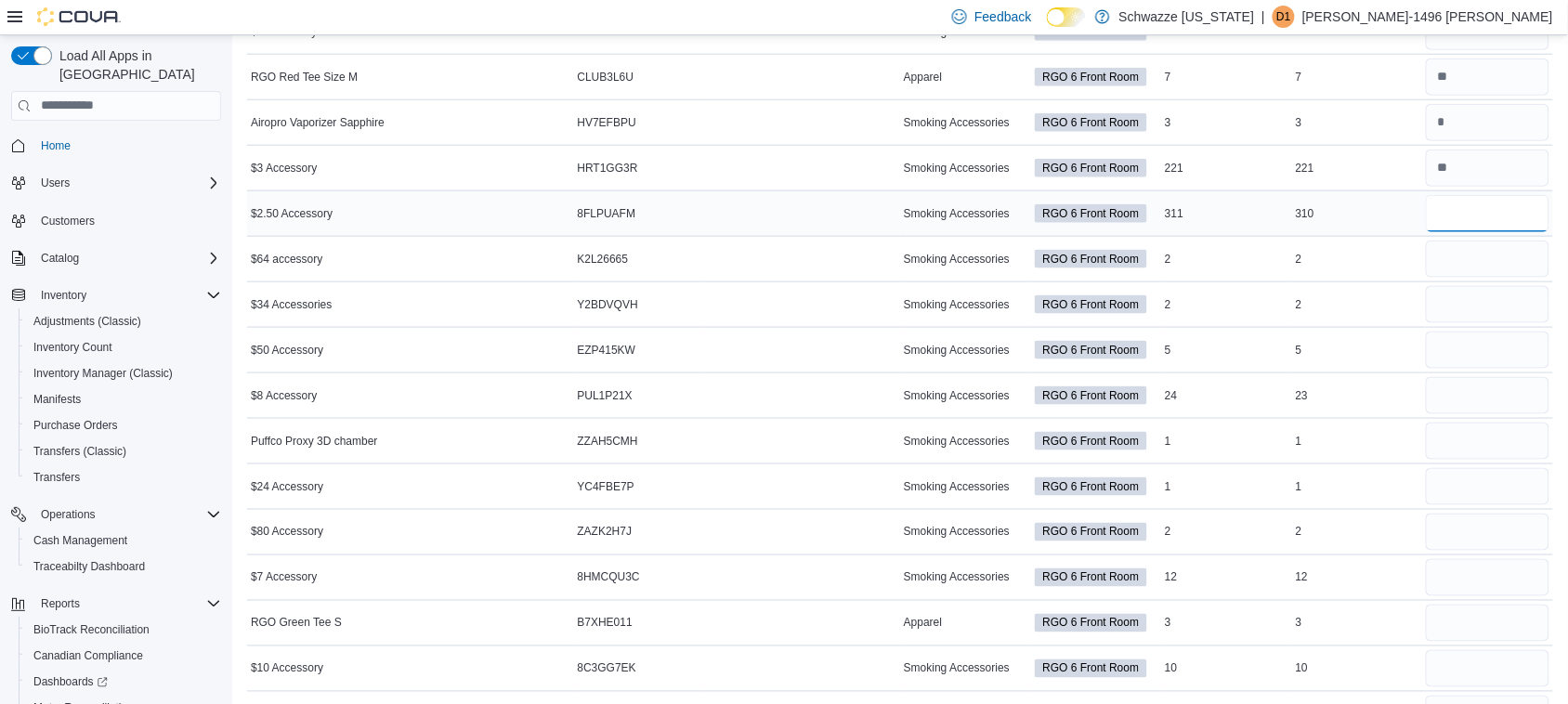
scroll to position [581, 0]
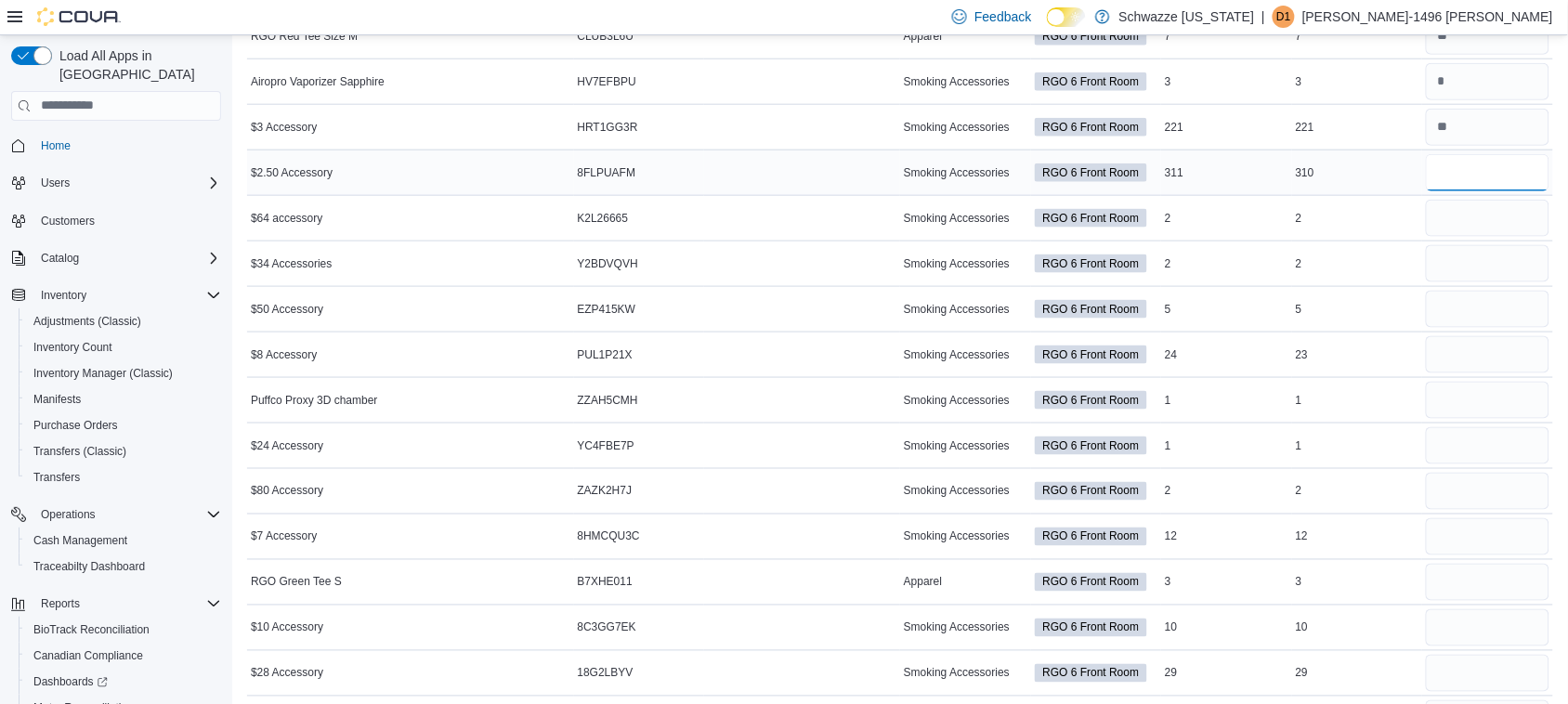
click at [1488, 164] on input "number" at bounding box center [1488, 173] width 123 height 37
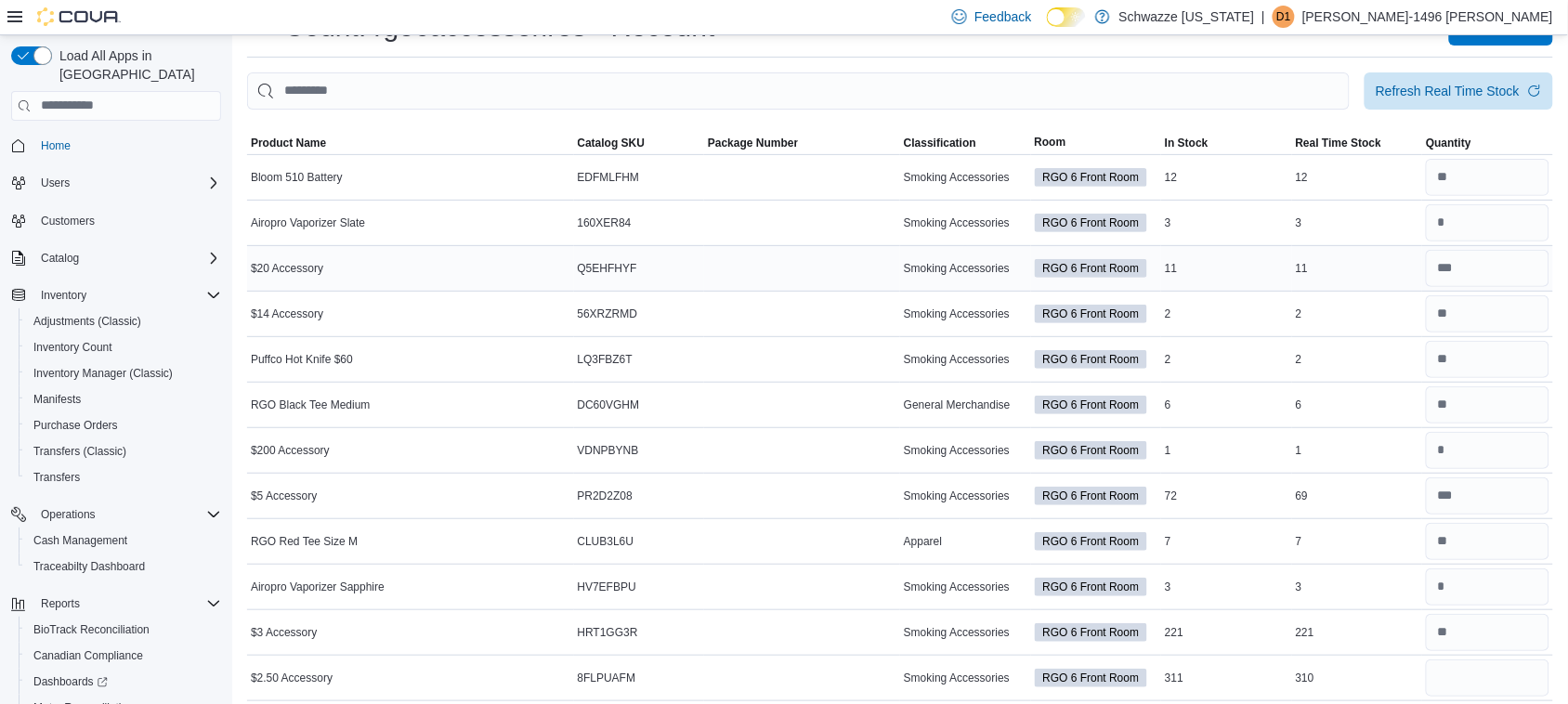
scroll to position [116, 0]
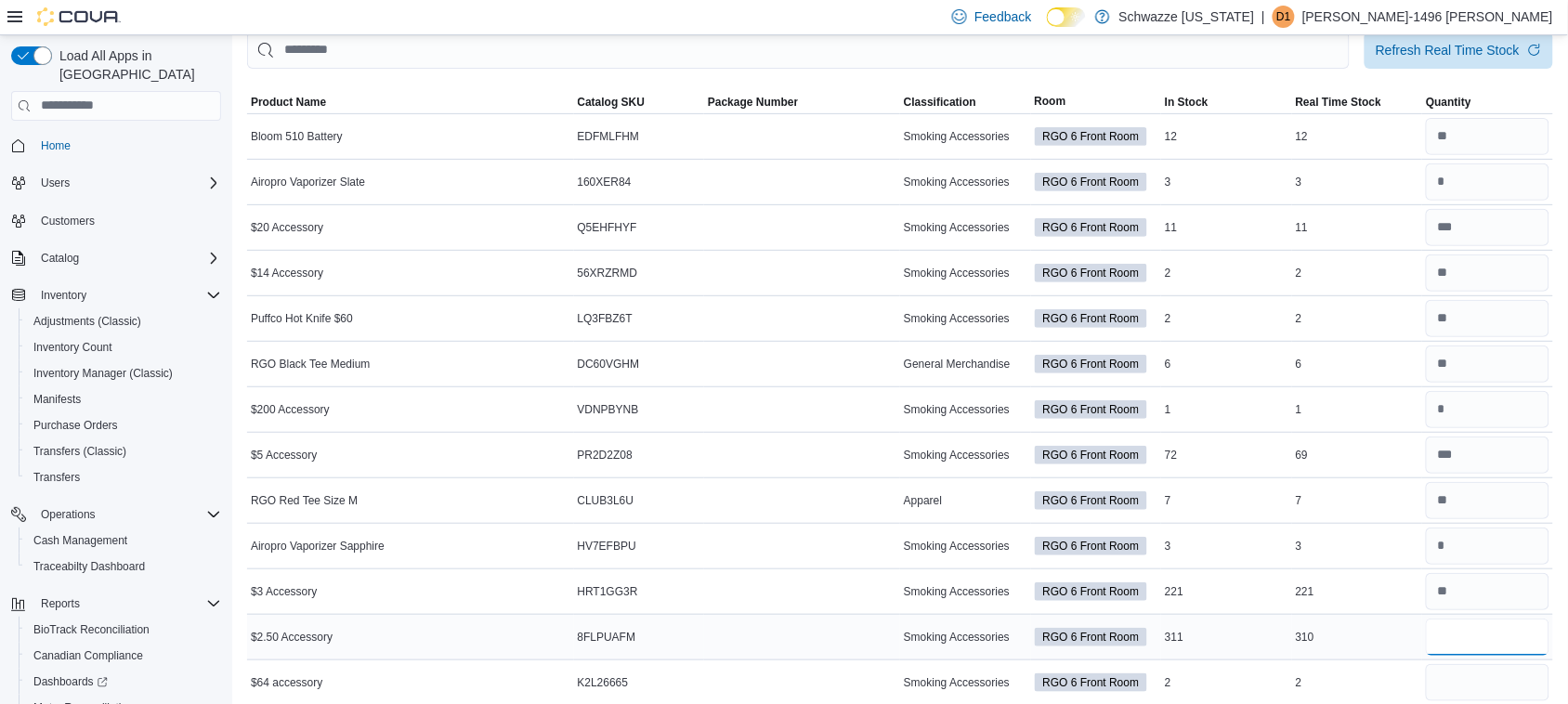
click at [1506, 627] on input "number" at bounding box center [1488, 637] width 123 height 37
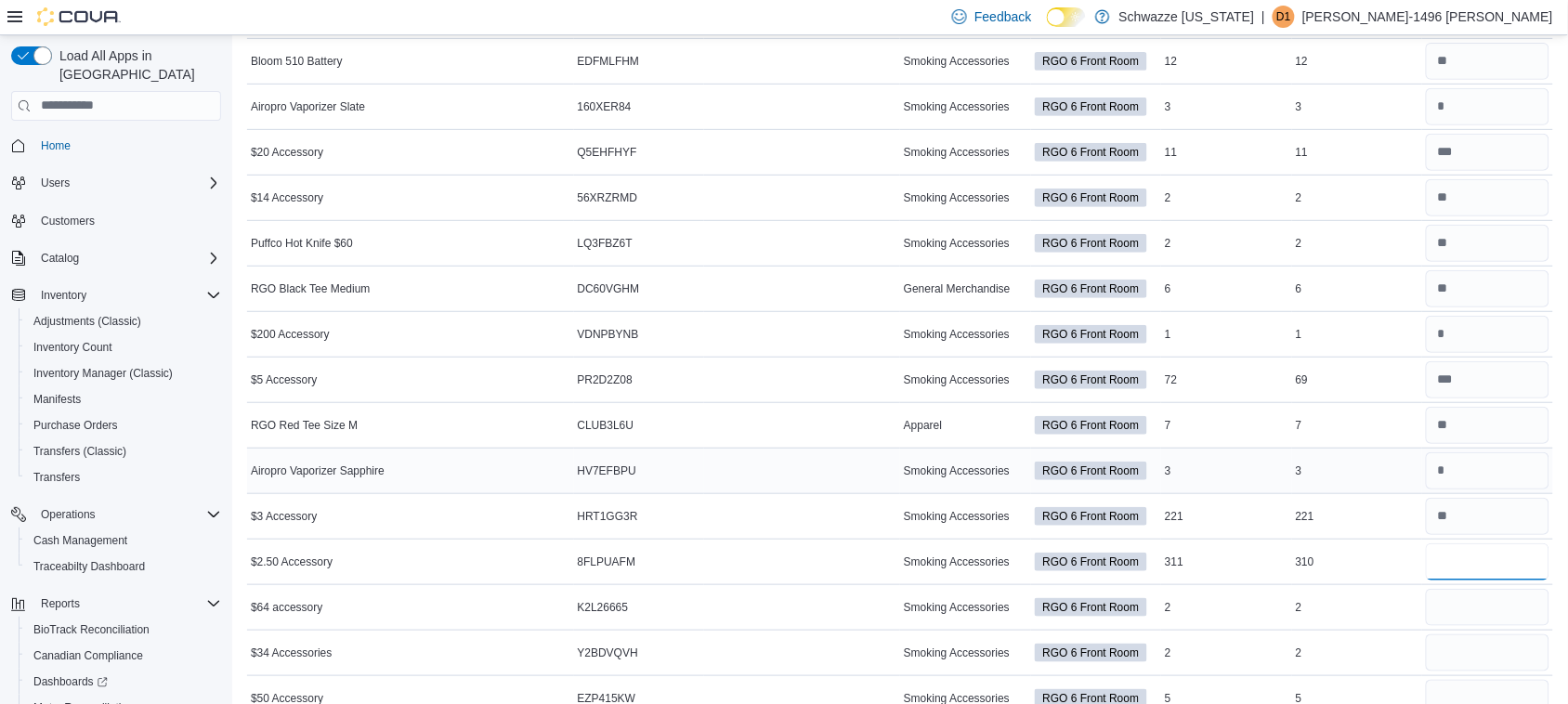
scroll to position [233, 0]
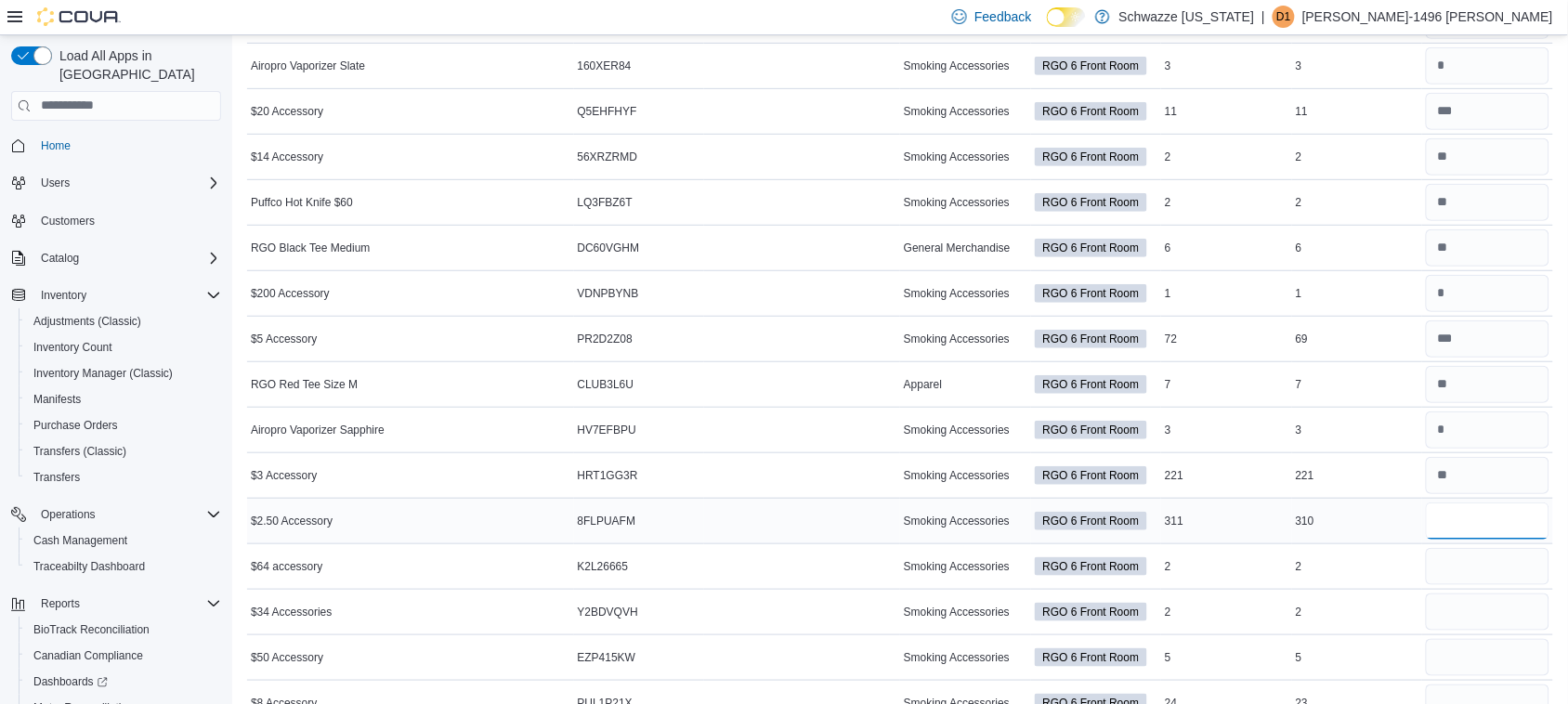
click at [1494, 523] on input "**" at bounding box center [1488, 521] width 123 height 37
type input "**"
click at [1502, 577] on input "number" at bounding box center [1488, 566] width 123 height 37
click at [1483, 527] on input "number" at bounding box center [1488, 521] width 123 height 37
click at [1479, 514] on input "number" at bounding box center [1488, 521] width 123 height 37
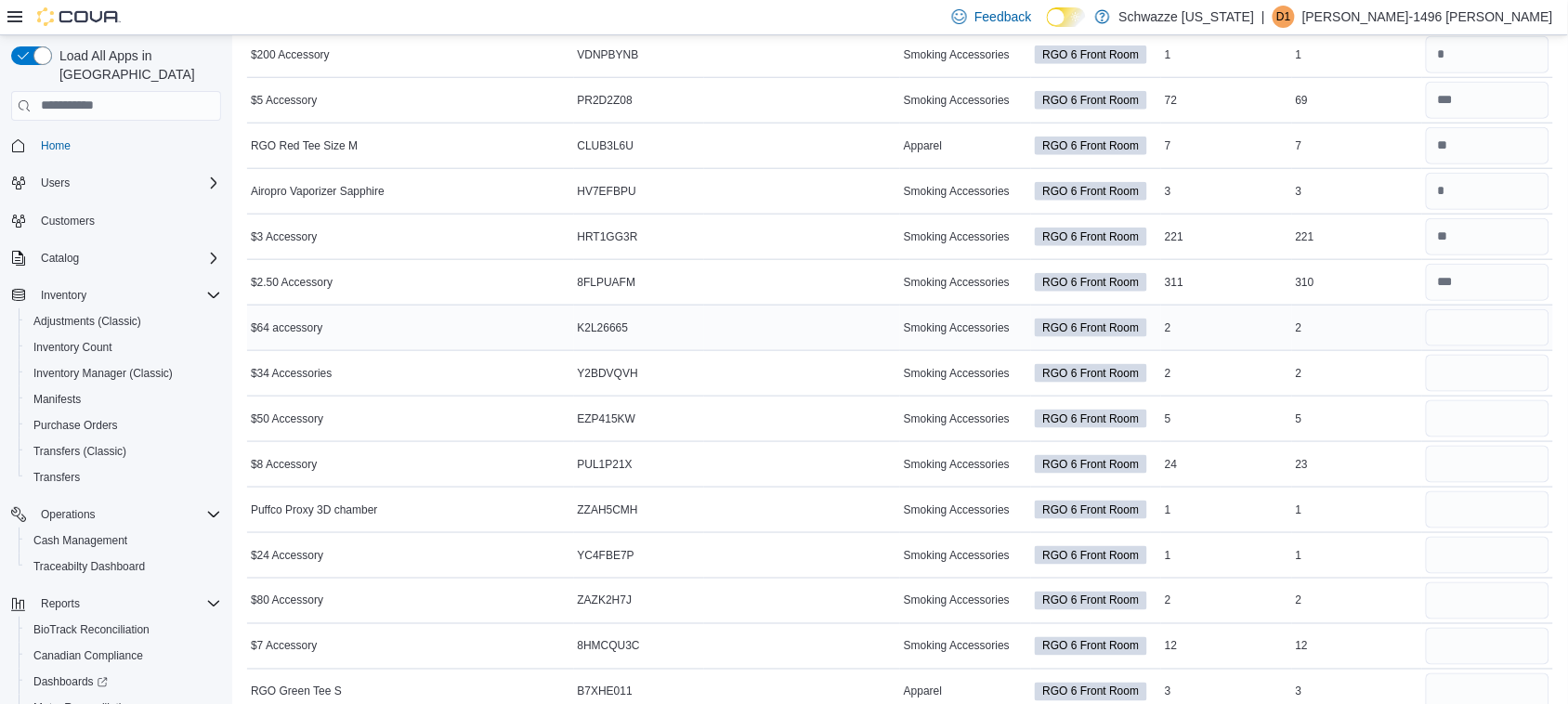
scroll to position [472, 0]
click at [1501, 281] on input "number" at bounding box center [1488, 281] width 123 height 37
click at [1501, 283] on input "number" at bounding box center [1488, 281] width 123 height 37
click at [1501, 284] on input "number" at bounding box center [1488, 281] width 123 height 37
